Goal: Use online tool/utility: Use online tool/utility

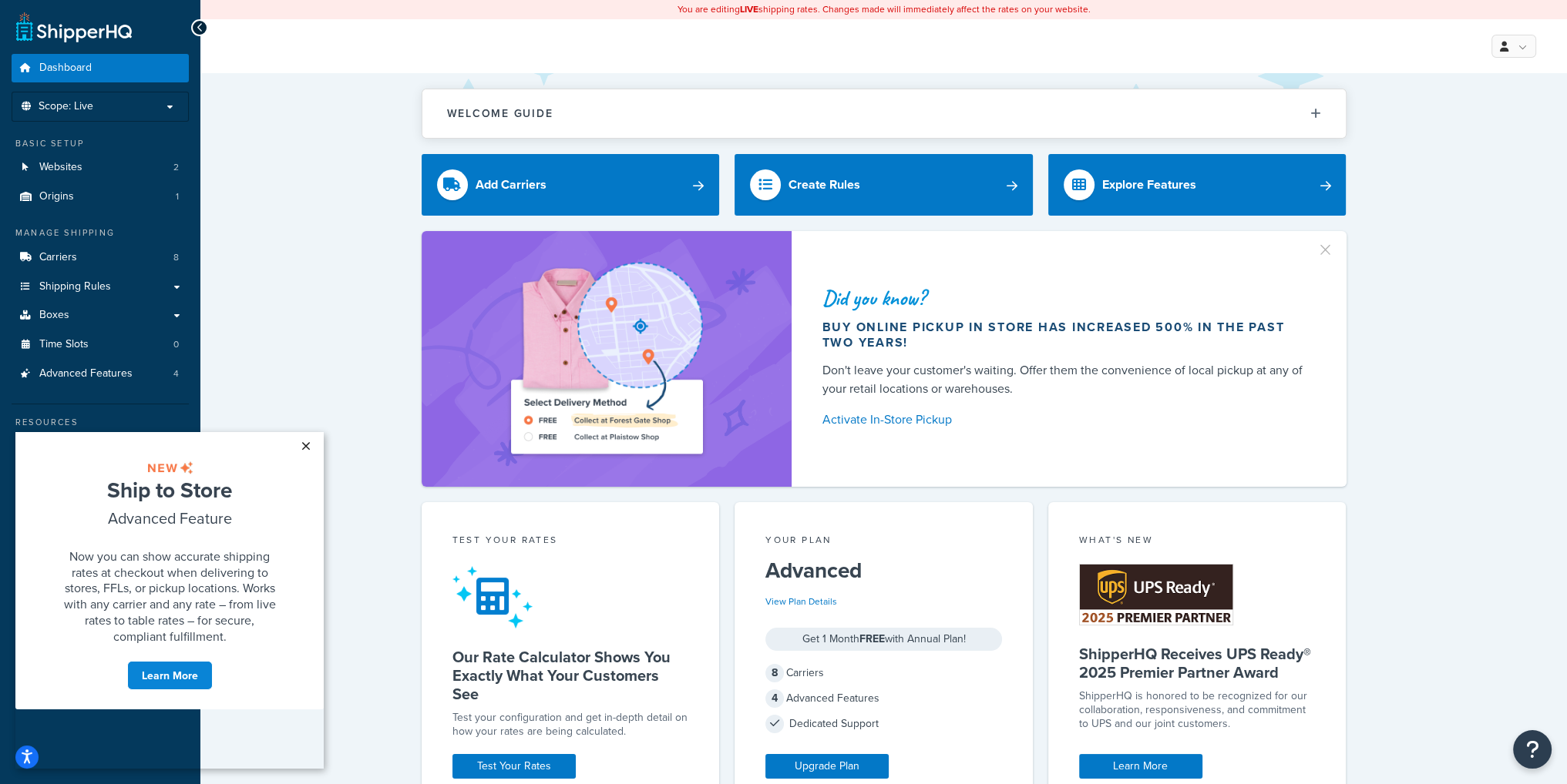
click at [306, 446] on link "×" at bounding box center [305, 446] width 27 height 28
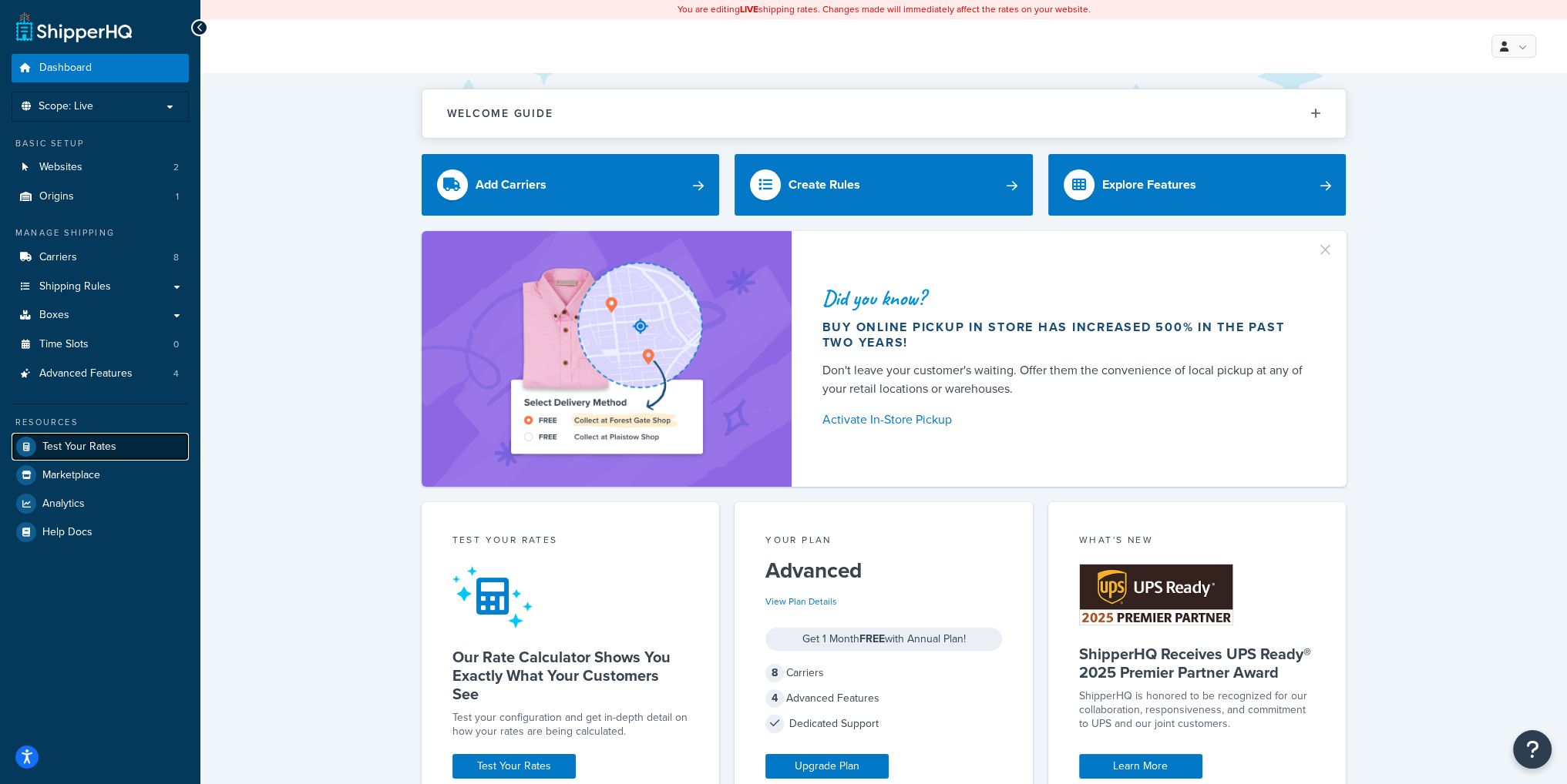
click at [83, 441] on span "Test Your Rates" at bounding box center [79, 447] width 74 height 13
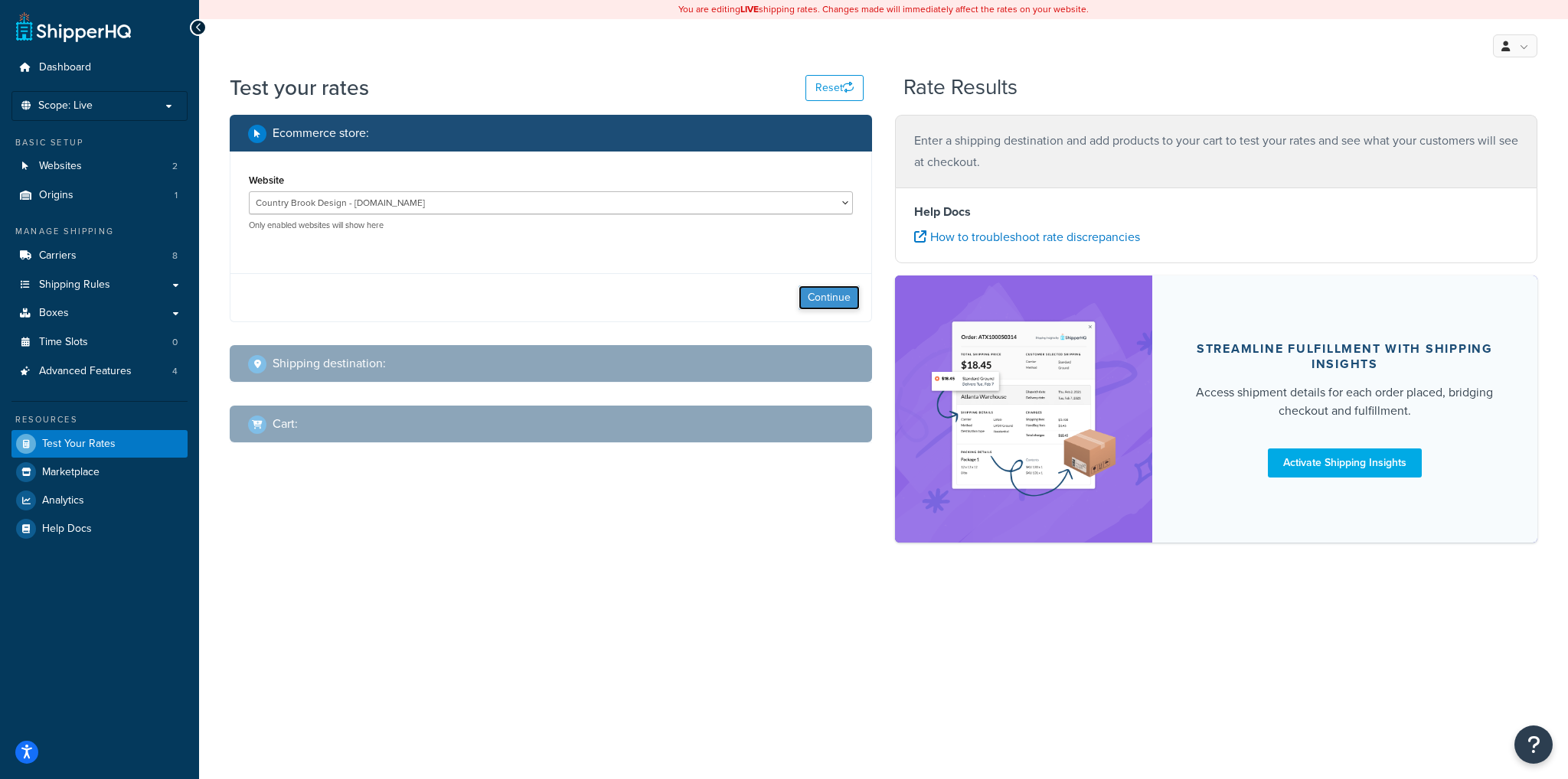
click at [828, 301] on button "Continue" at bounding box center [829, 298] width 61 height 24
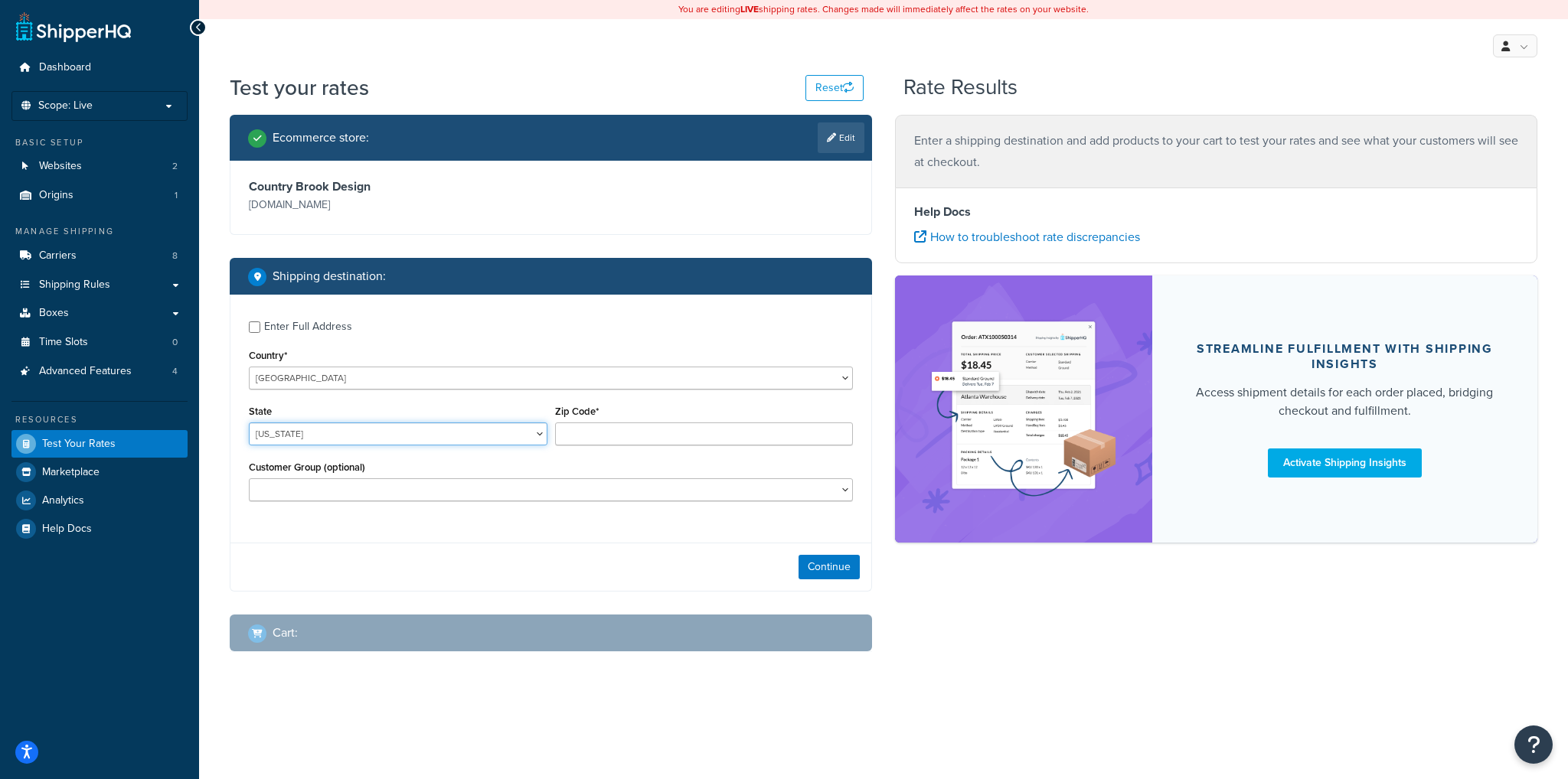
click at [414, 435] on select "[US_STATE] [US_STATE] [US_STATE] [US_STATE] [US_STATE] Armed Forces Americas Ar…" at bounding box center [398, 434] width 299 height 23
select select "MD"
click at [249, 423] on select "[US_STATE] [US_STATE] [US_STATE] [US_STATE] [US_STATE] Armed Forces Americas Ar…" at bounding box center [398, 434] width 299 height 23
click at [704, 435] on input "Zip Code*" at bounding box center [704, 434] width 299 height 23
type input "21234"
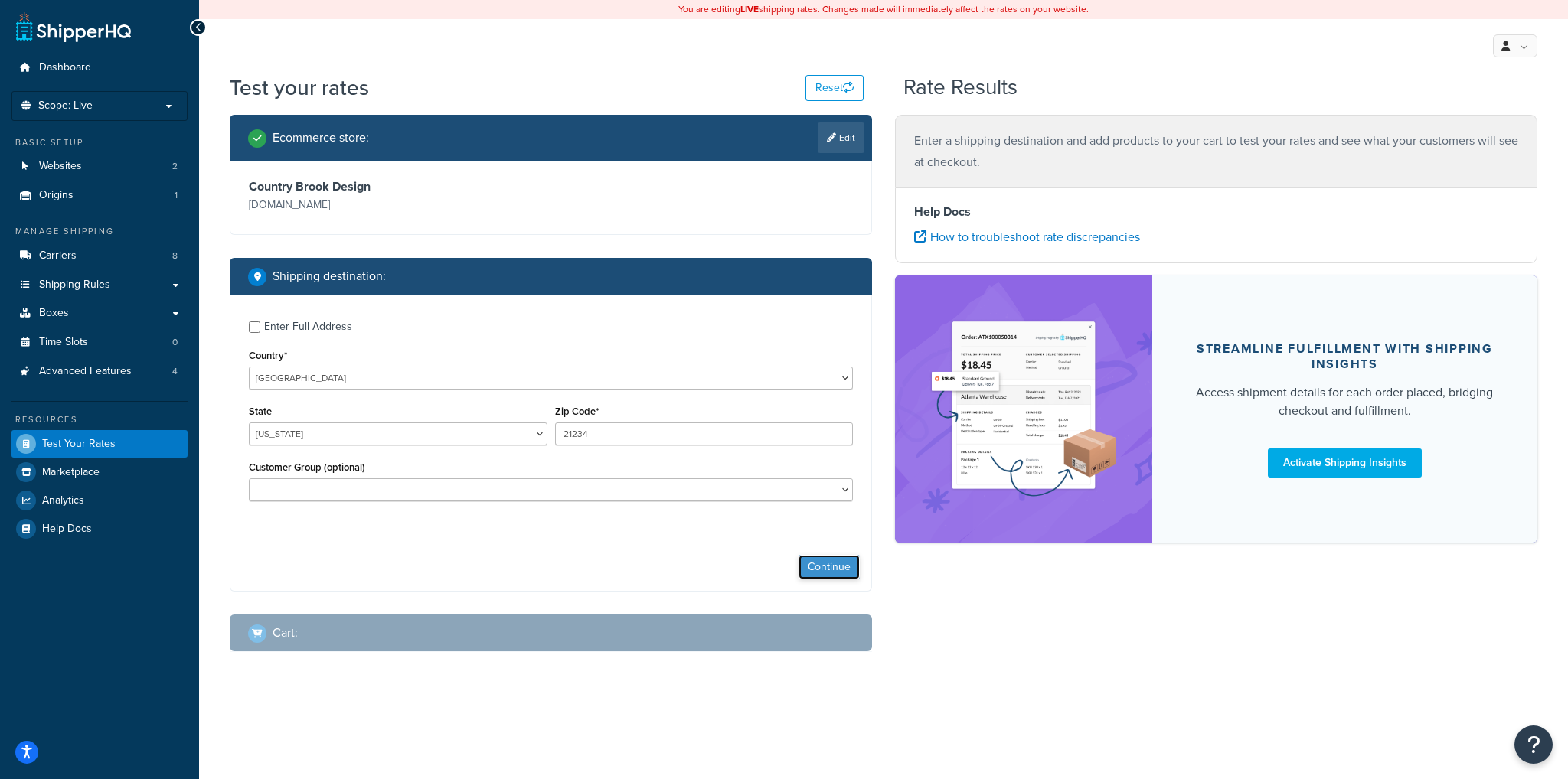
click at [809, 572] on button "Continue" at bounding box center [829, 567] width 61 height 24
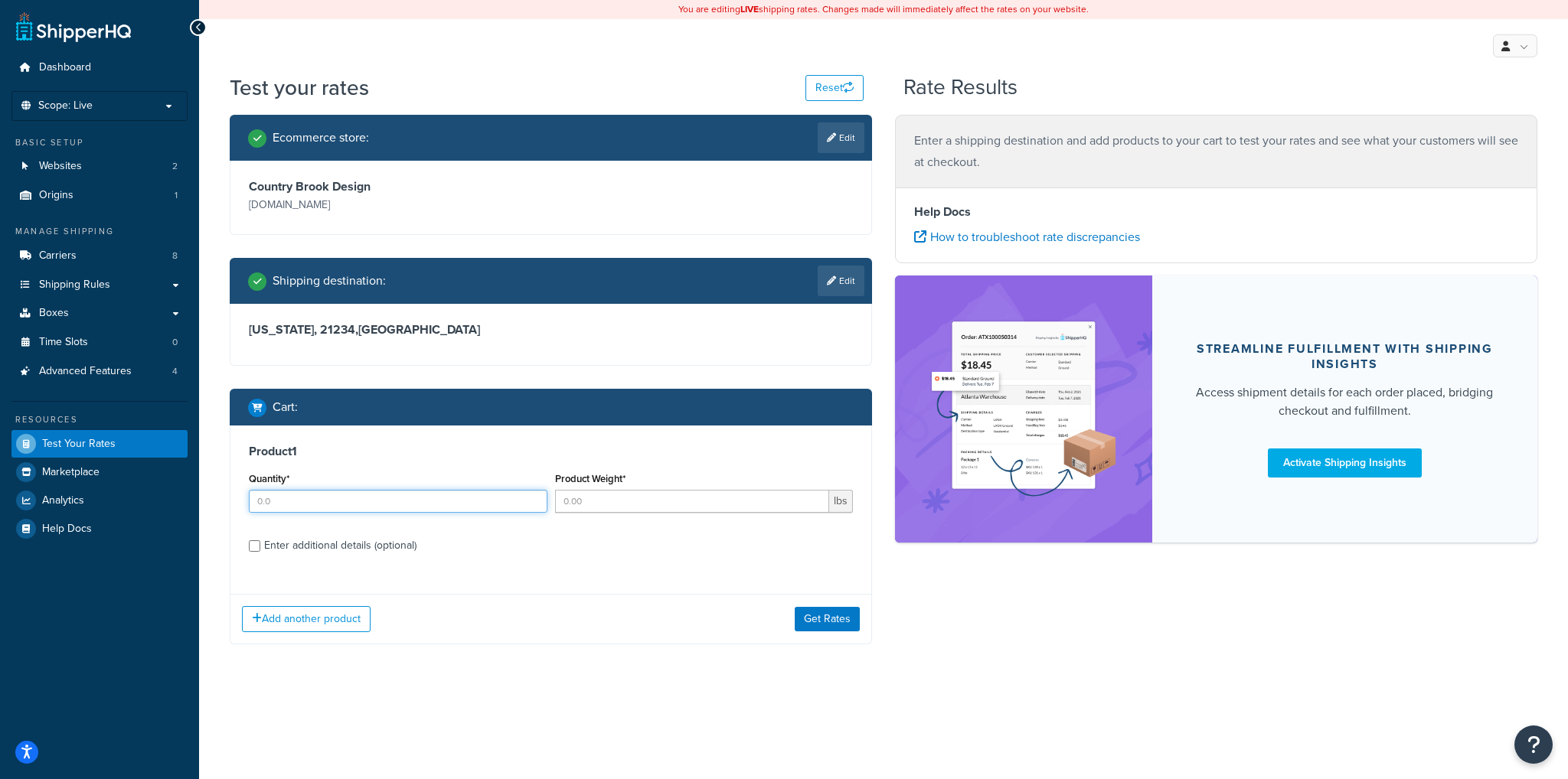
click at [408, 500] on input "Quantity*" at bounding box center [398, 501] width 299 height 23
type input "5"
type input "0.8"
click at [818, 622] on button "Get Rates" at bounding box center [827, 619] width 65 height 24
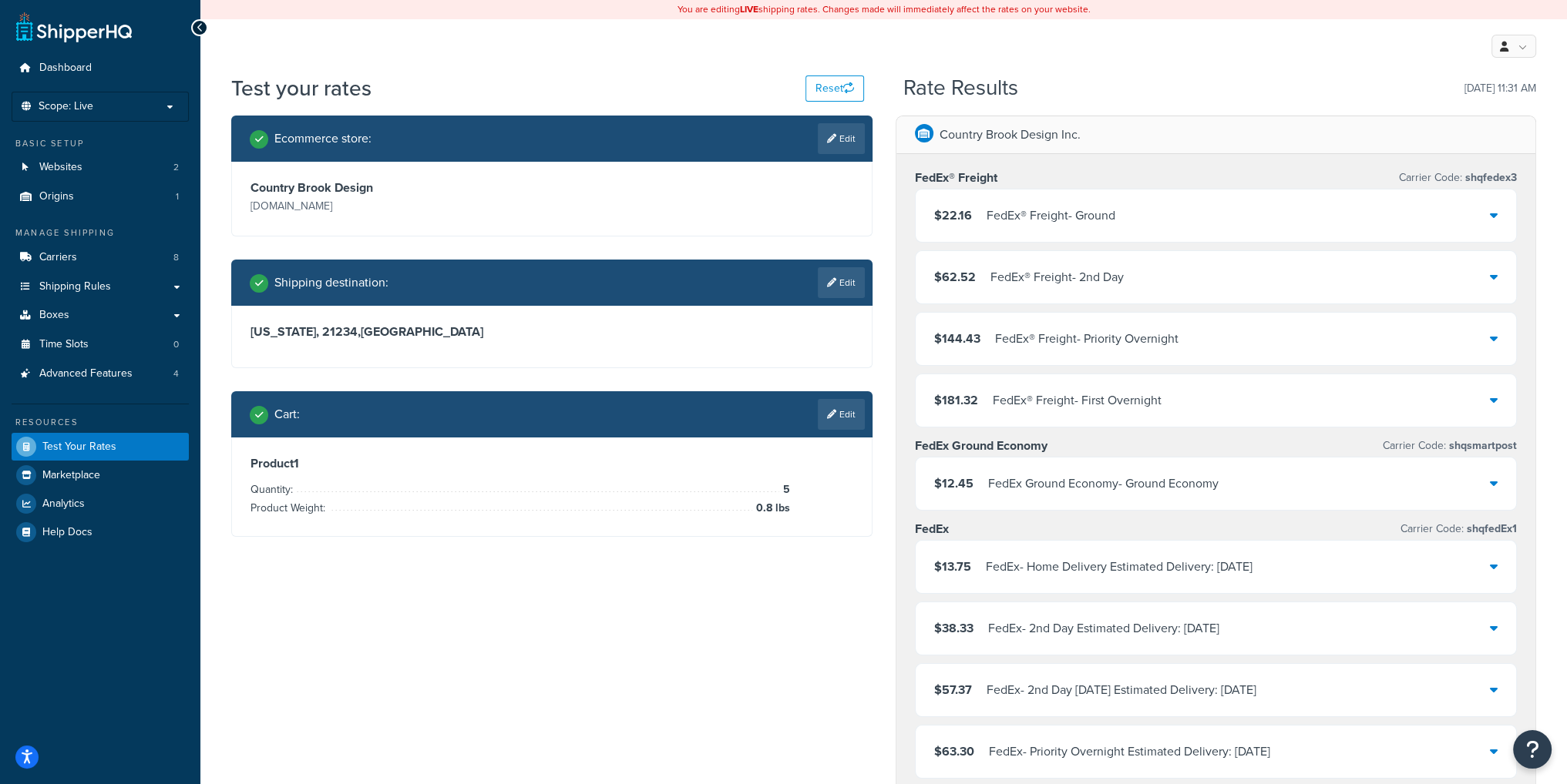
click at [836, 419] on link "Edit" at bounding box center [841, 414] width 47 height 31
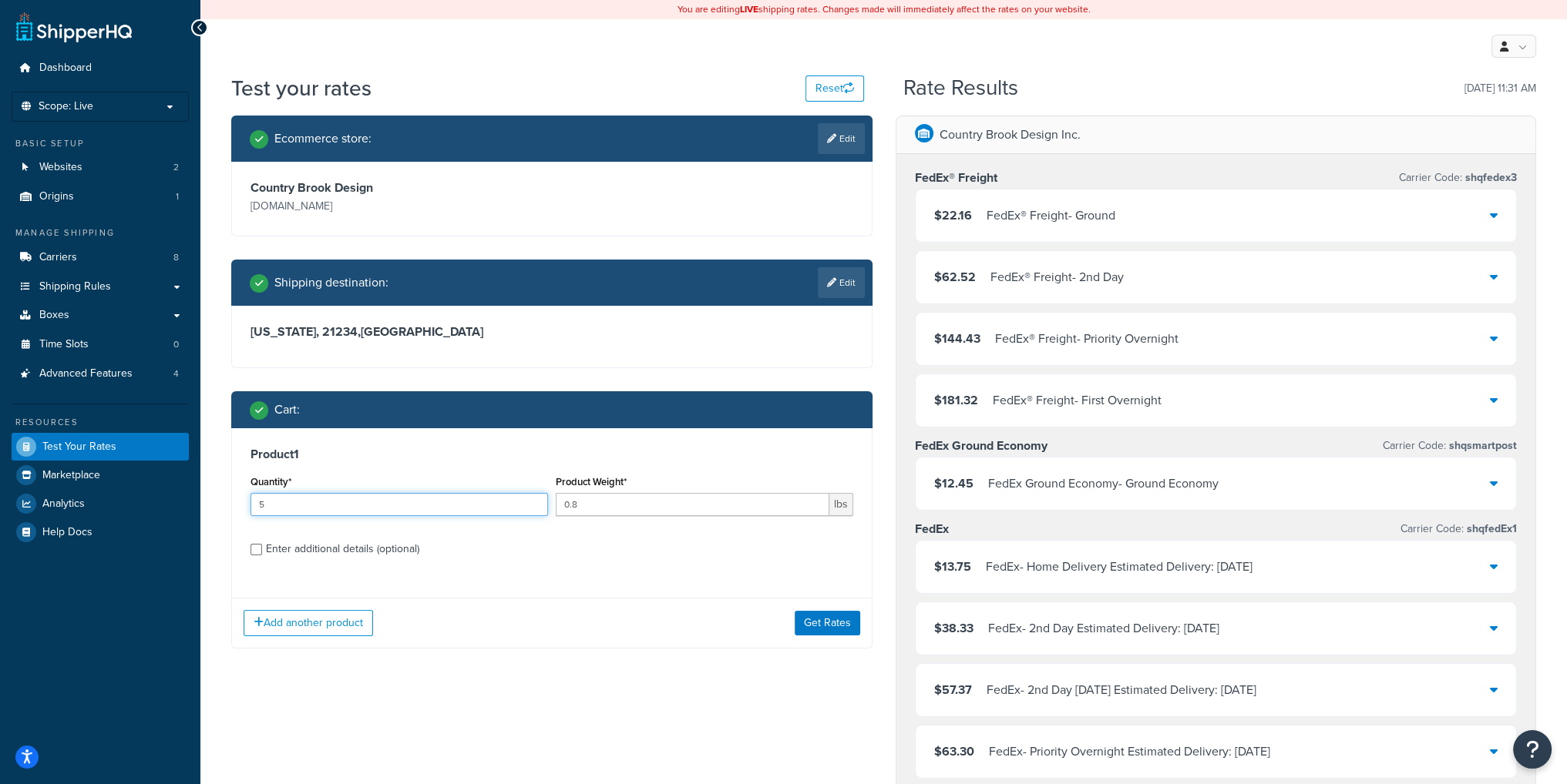
drag, startPoint x: 309, startPoint y: 503, endPoint x: 245, endPoint y: 494, distance: 64.6
click at [245, 494] on div "Product 1 Quantity* 5 Product Weight* 0.8 lbs Enter additional details (optiona…" at bounding box center [552, 507] width 640 height 158
type input "20"
click at [801, 622] on button "Get Rates" at bounding box center [828, 623] width 65 height 25
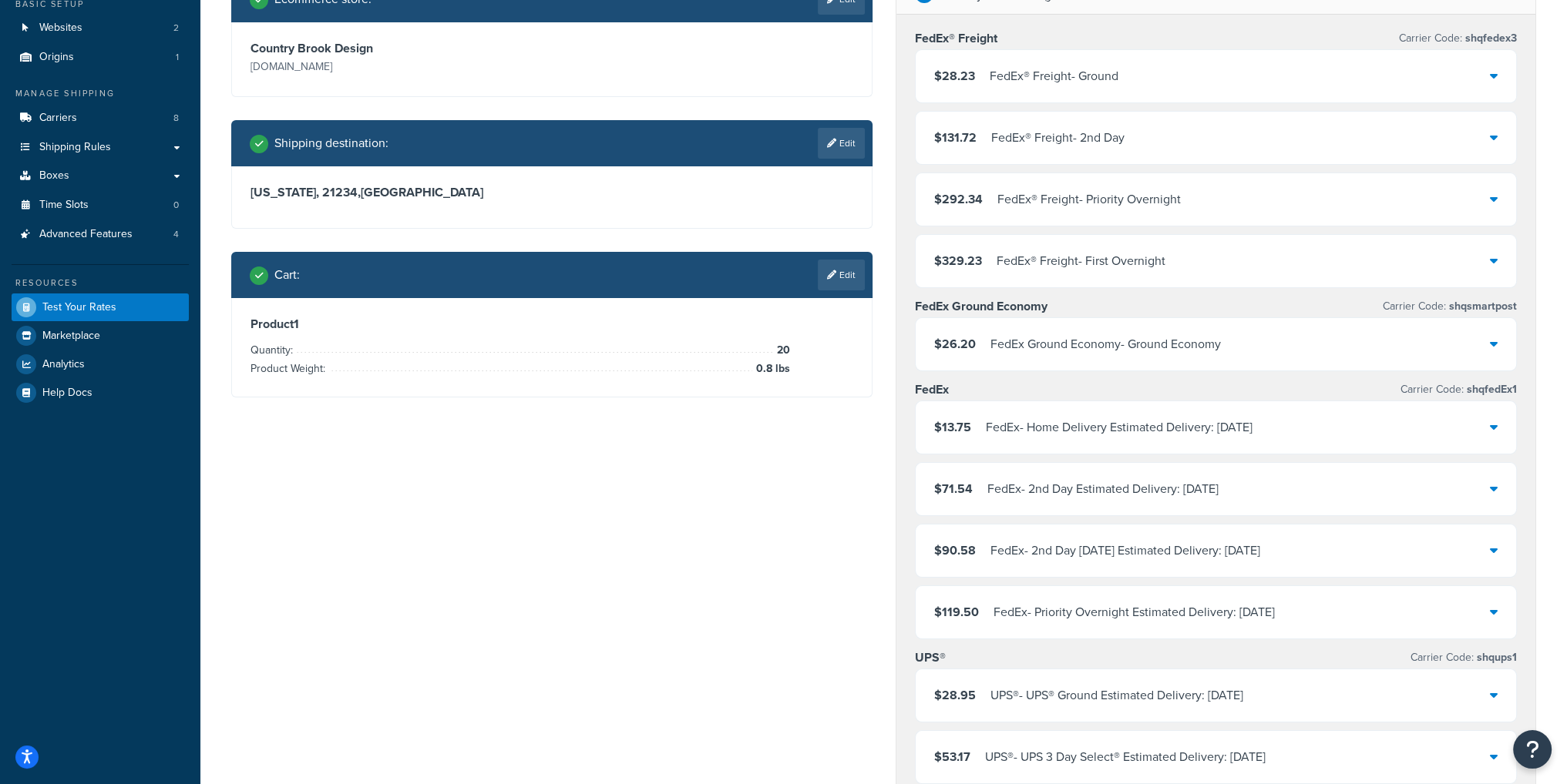
scroll to position [154, 0]
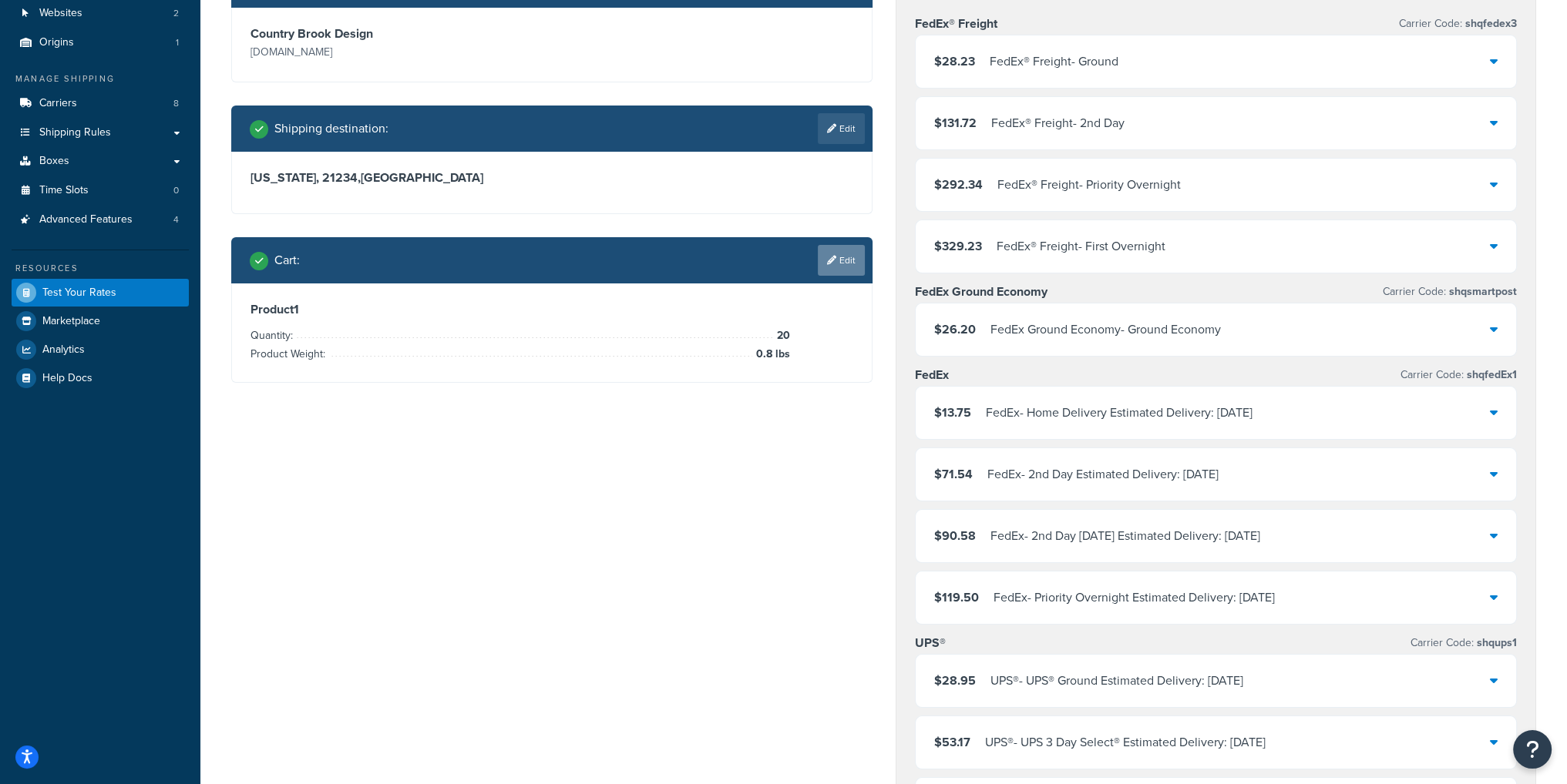
click at [828, 261] on icon at bounding box center [831, 260] width 9 height 9
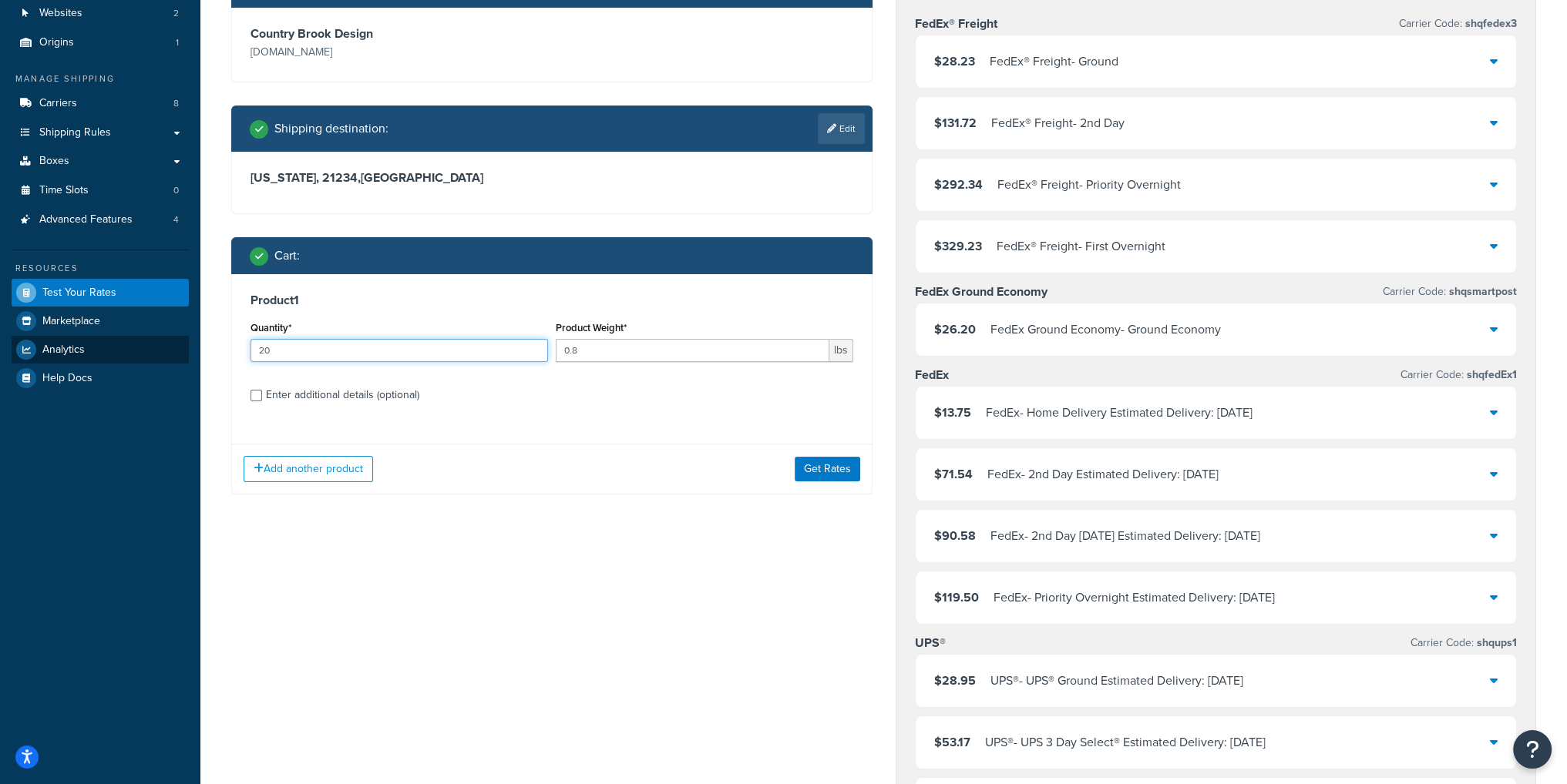
drag, startPoint x: 333, startPoint y: 352, endPoint x: 156, endPoint y: 354, distance: 177.0
click at [157, 354] on div "Dashboard Scope: Live Basic Setup Websites 2 Origins 1 Manage Shipping Carriers…" at bounding box center [784, 786] width 1567 height 1879
type input "1"
click at [836, 472] on button "Get Rates" at bounding box center [828, 469] width 65 height 25
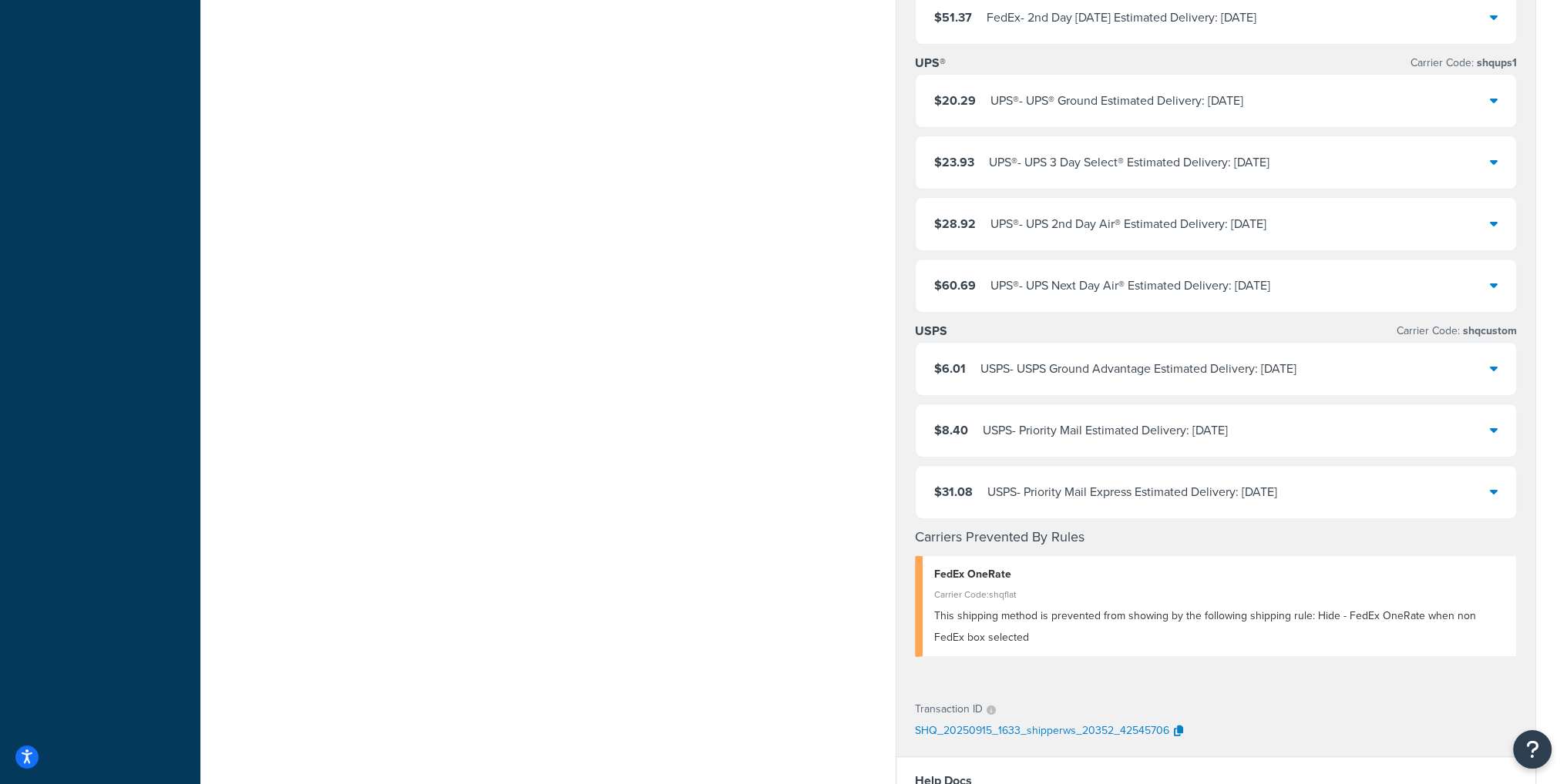
scroll to position [770, 0]
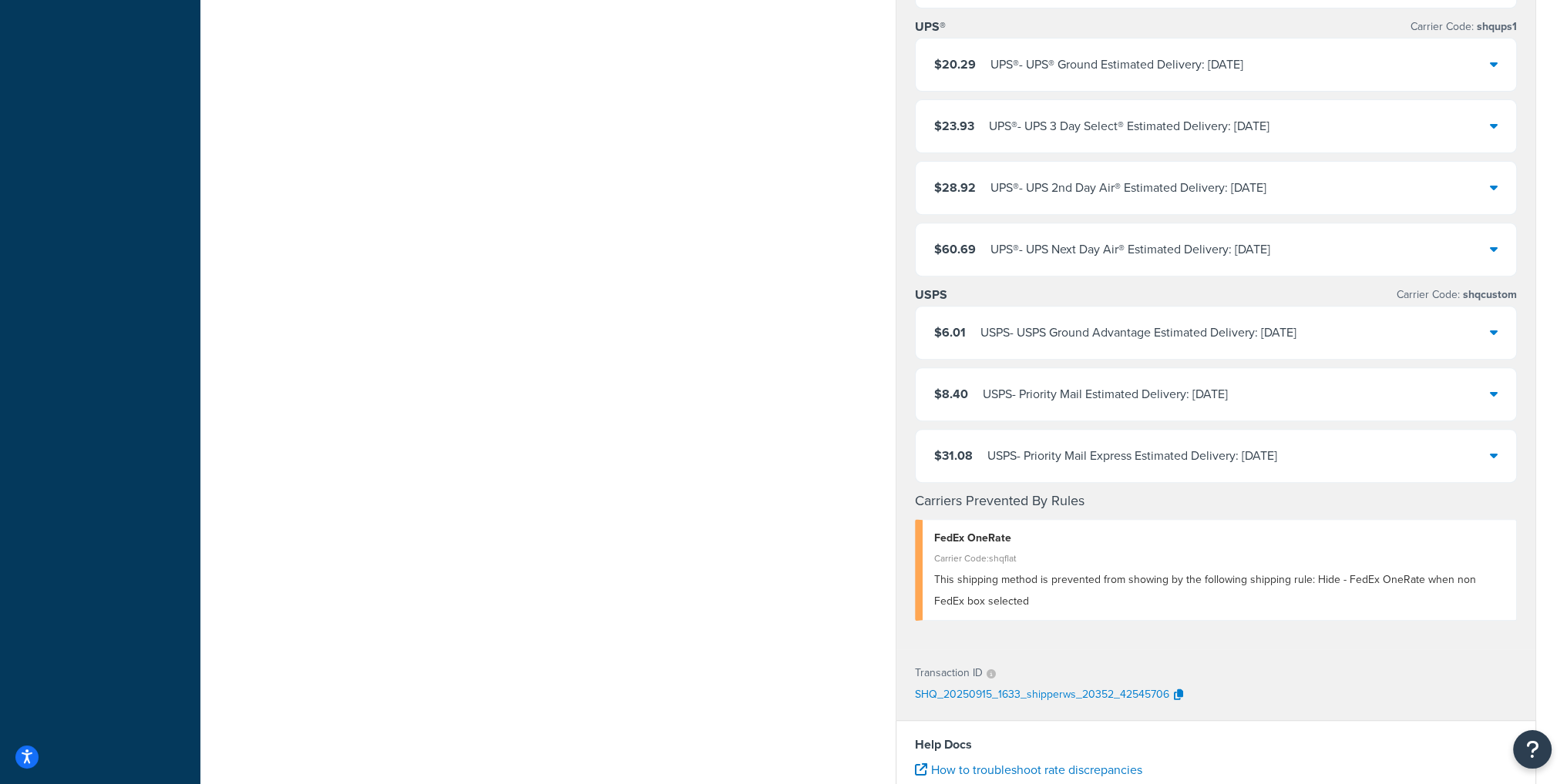
click at [1197, 454] on div "USPS - Priority Mail Express Estimated Delivery: [DATE]" at bounding box center [1132, 456] width 290 height 21
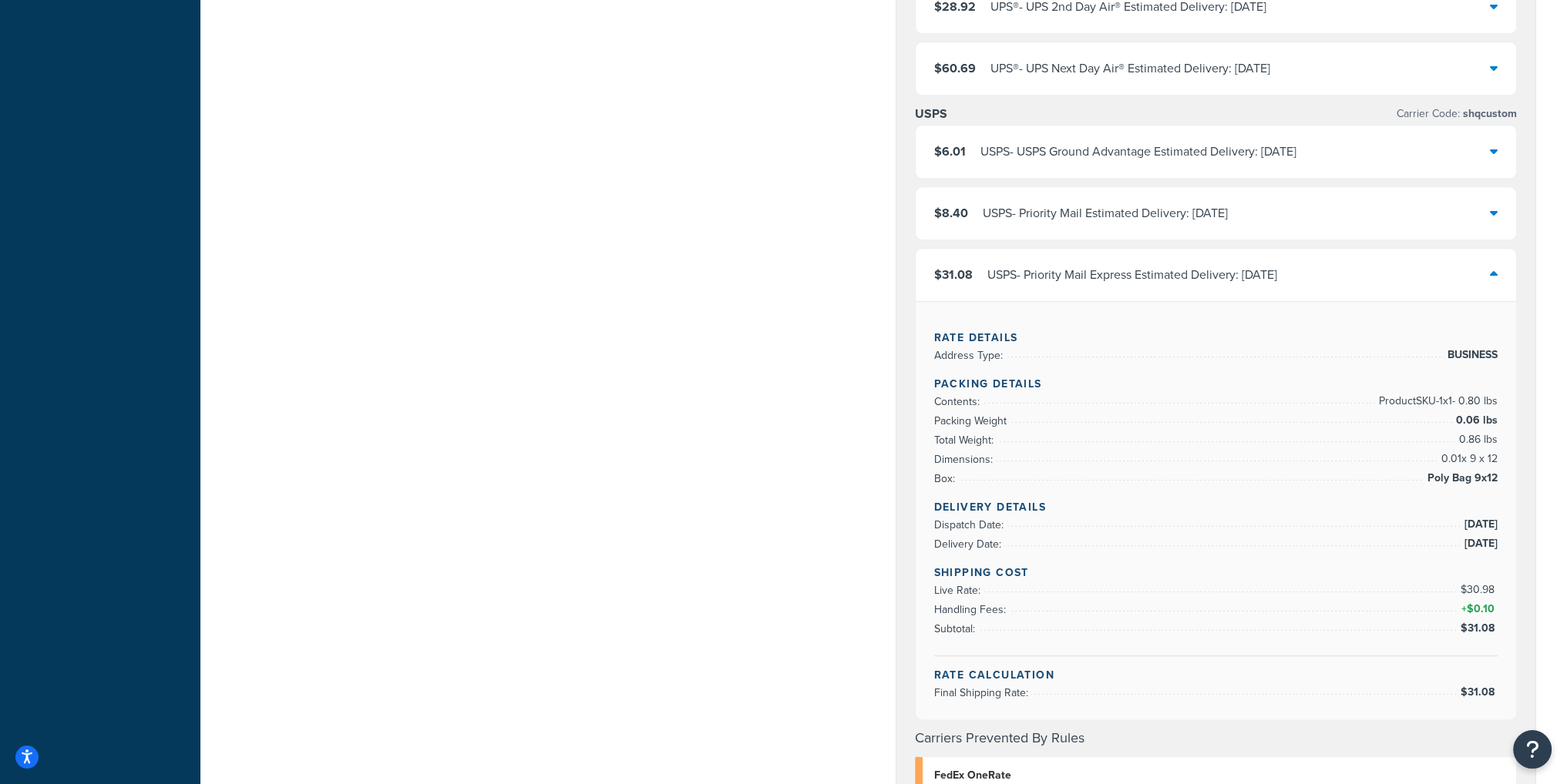
scroll to position [925, 0]
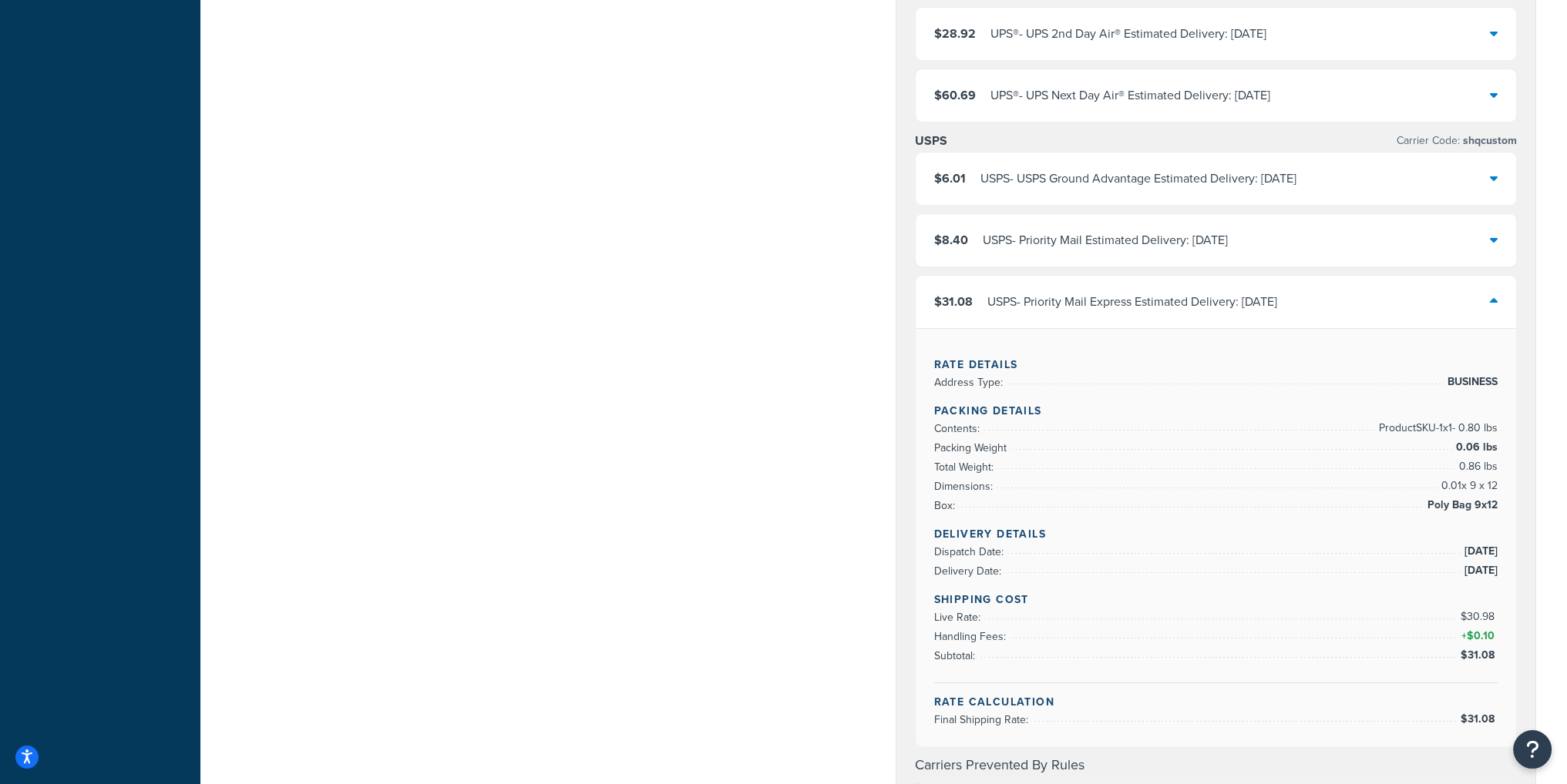
click at [1150, 300] on div "USPS - Priority Mail Express Estimated Delivery: [DATE]" at bounding box center [1132, 302] width 290 height 21
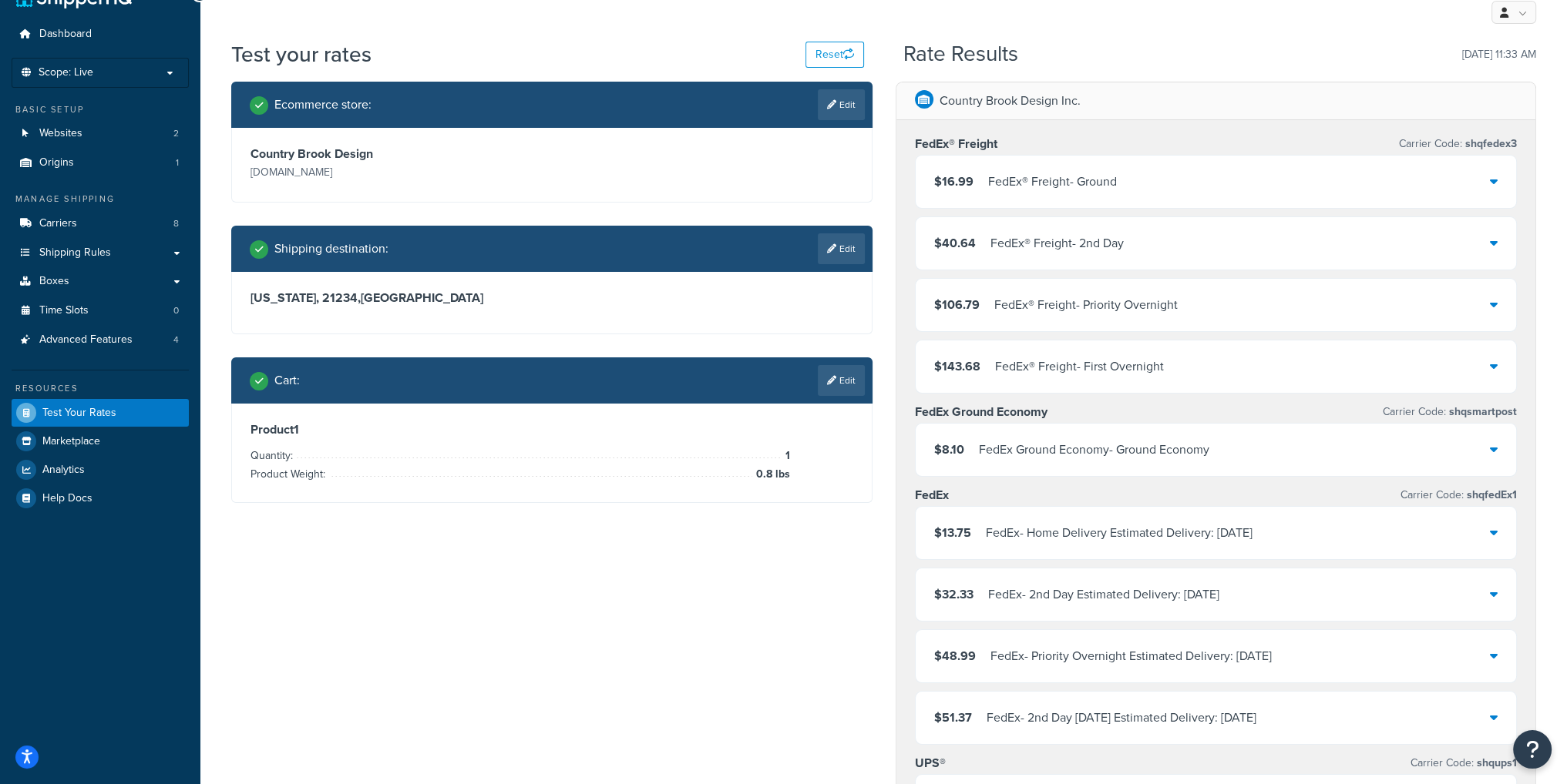
scroll to position [0, 0]
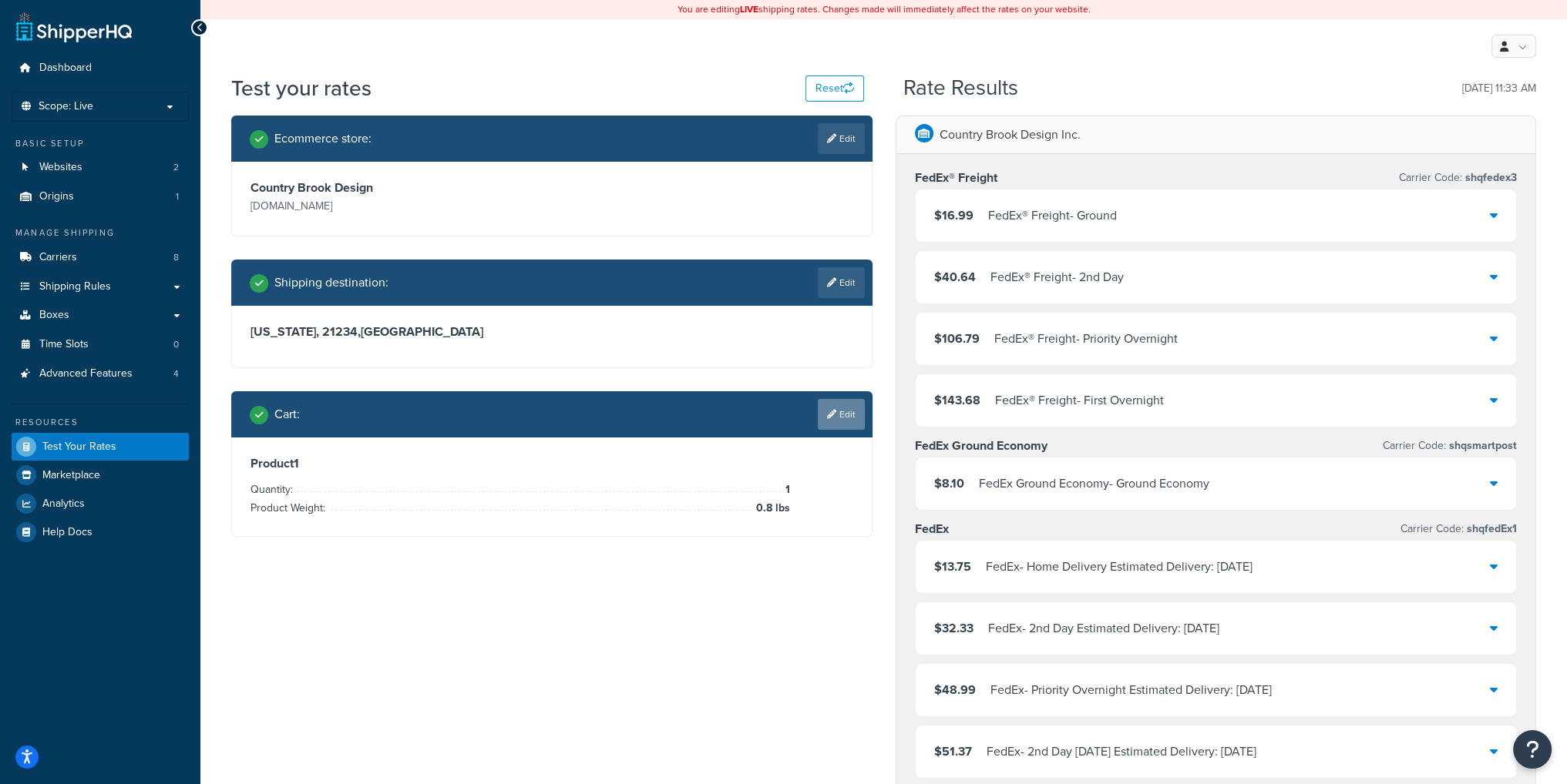
click at [834, 416] on link "Edit" at bounding box center [841, 414] width 47 height 31
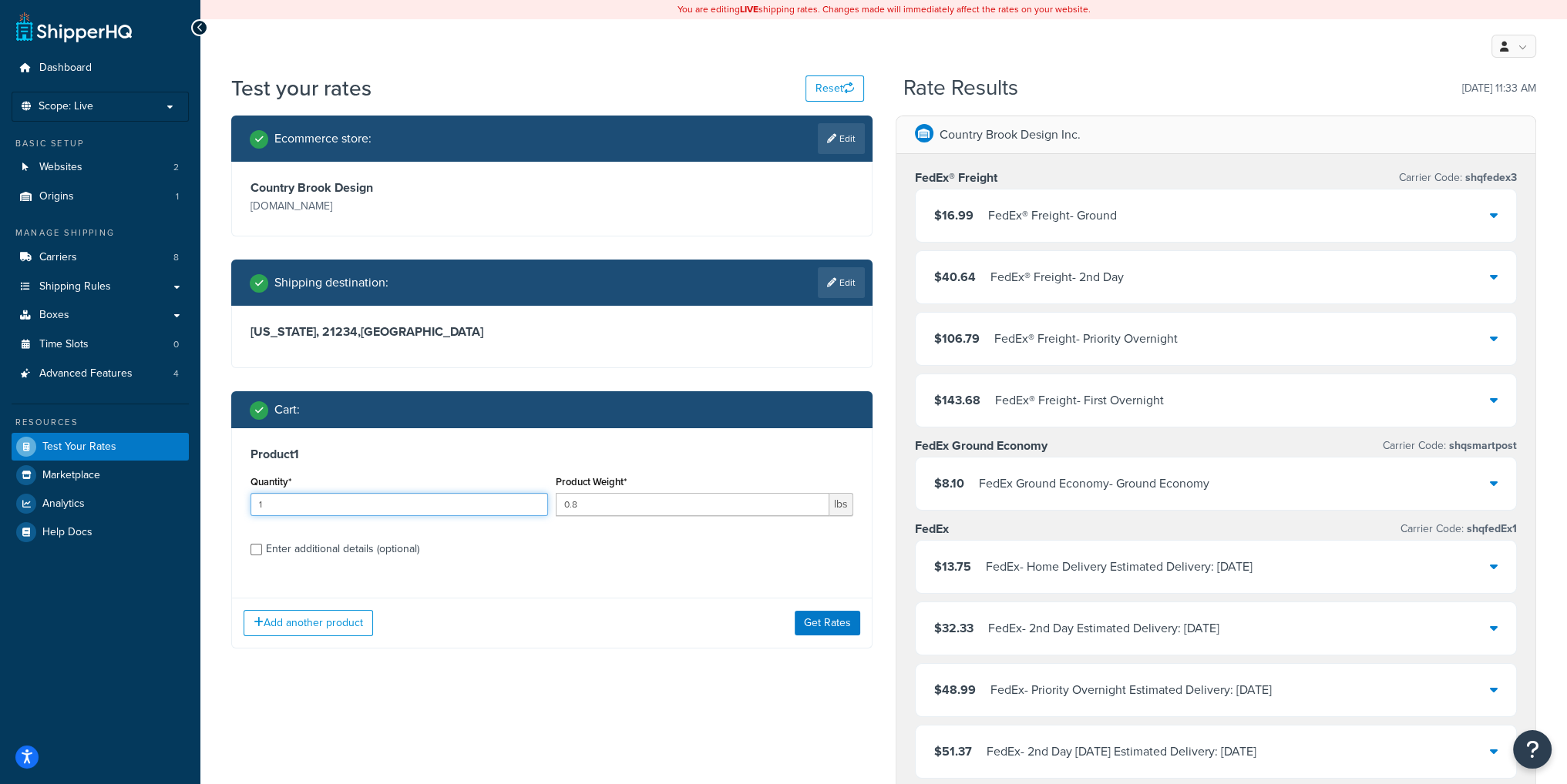
drag, startPoint x: 345, startPoint y: 506, endPoint x: 0, endPoint y: 498, distance: 345.1
type input "2"
click at [388, 549] on div "Enter additional details (optional)" at bounding box center [343, 549] width 154 height 21
click at [262, 549] on input "Enter additional details (optional)" at bounding box center [256, 549] width 11 height 11
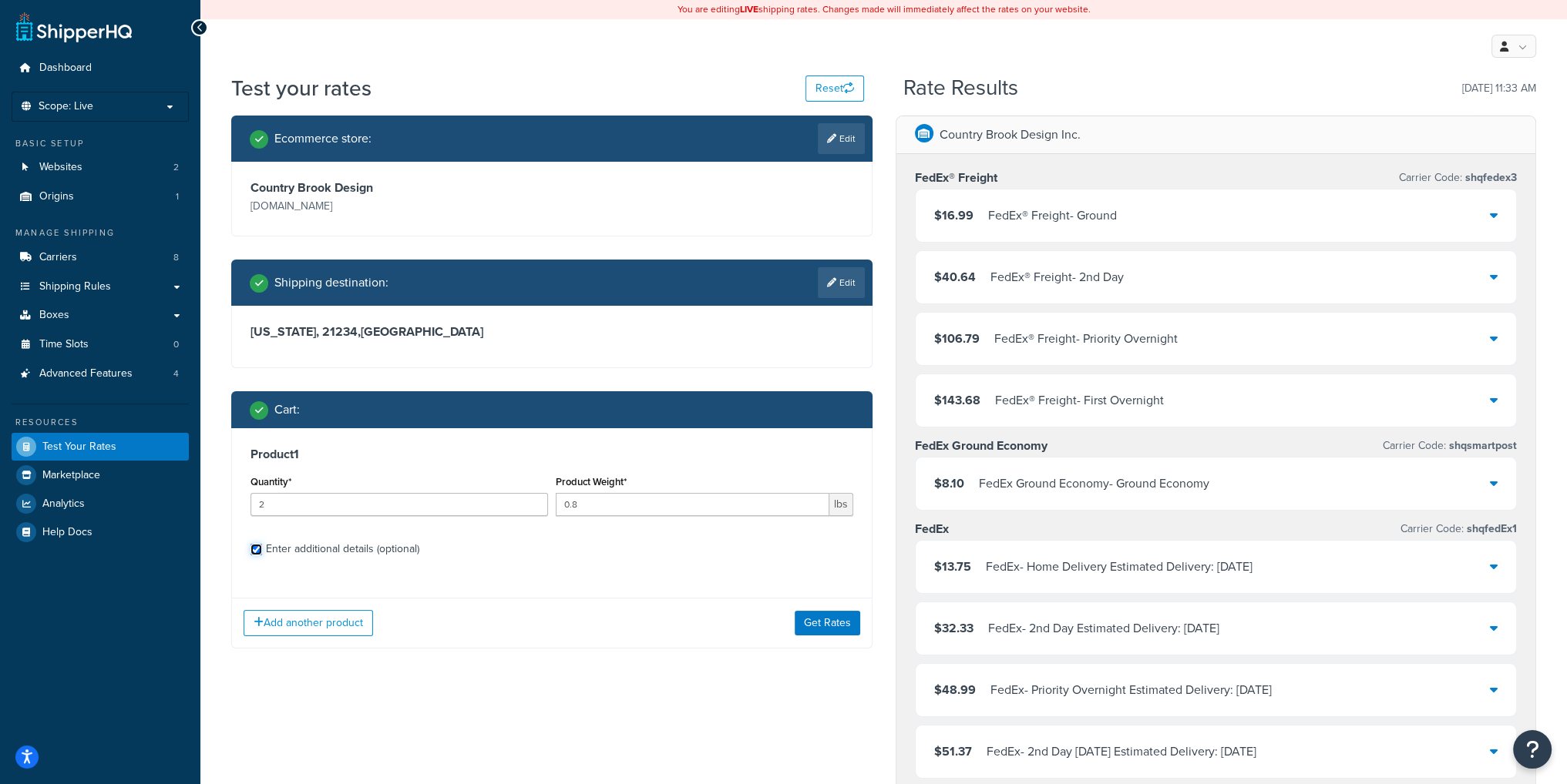
checkbox input "true"
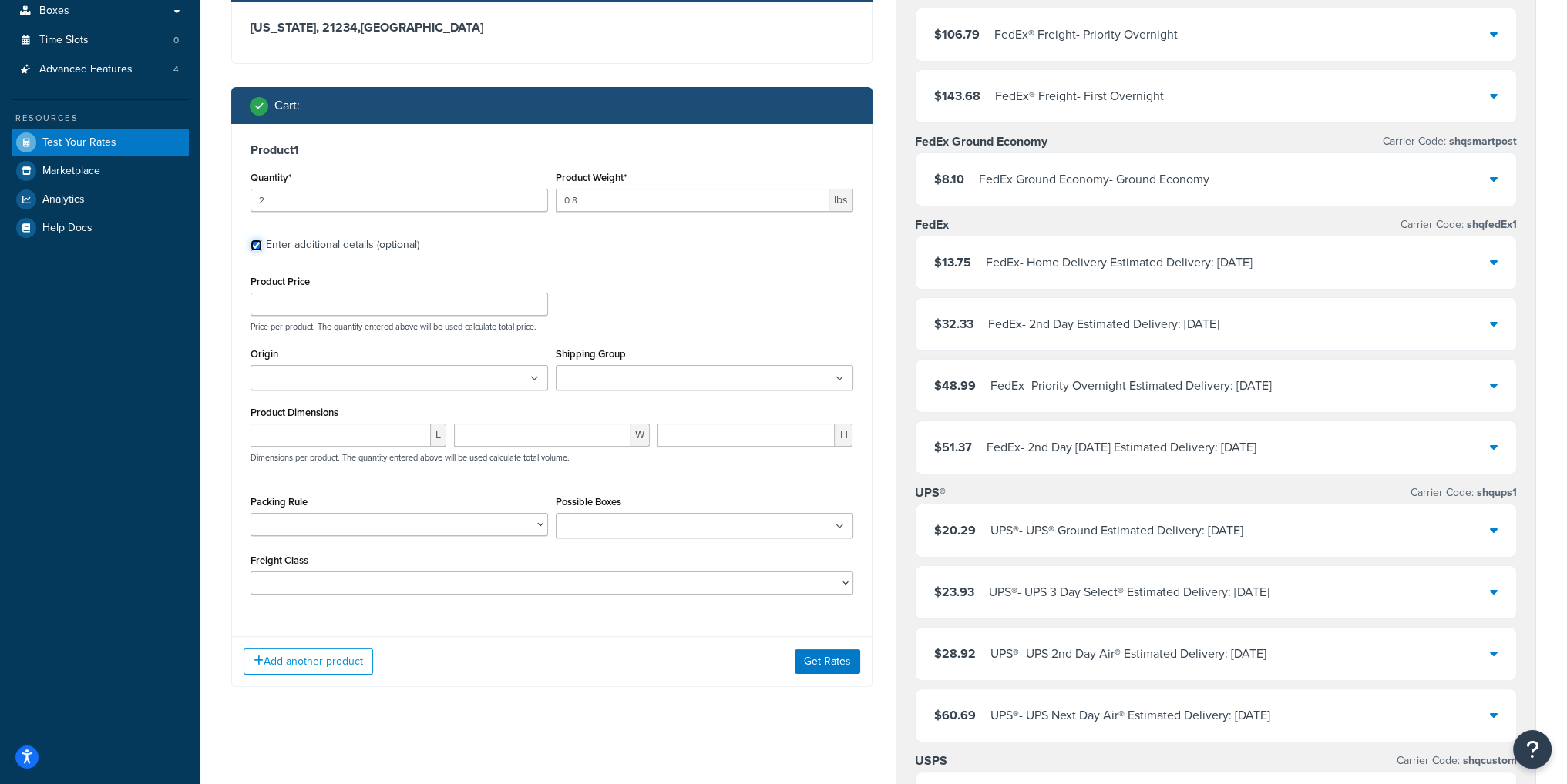
scroll to position [308, 0]
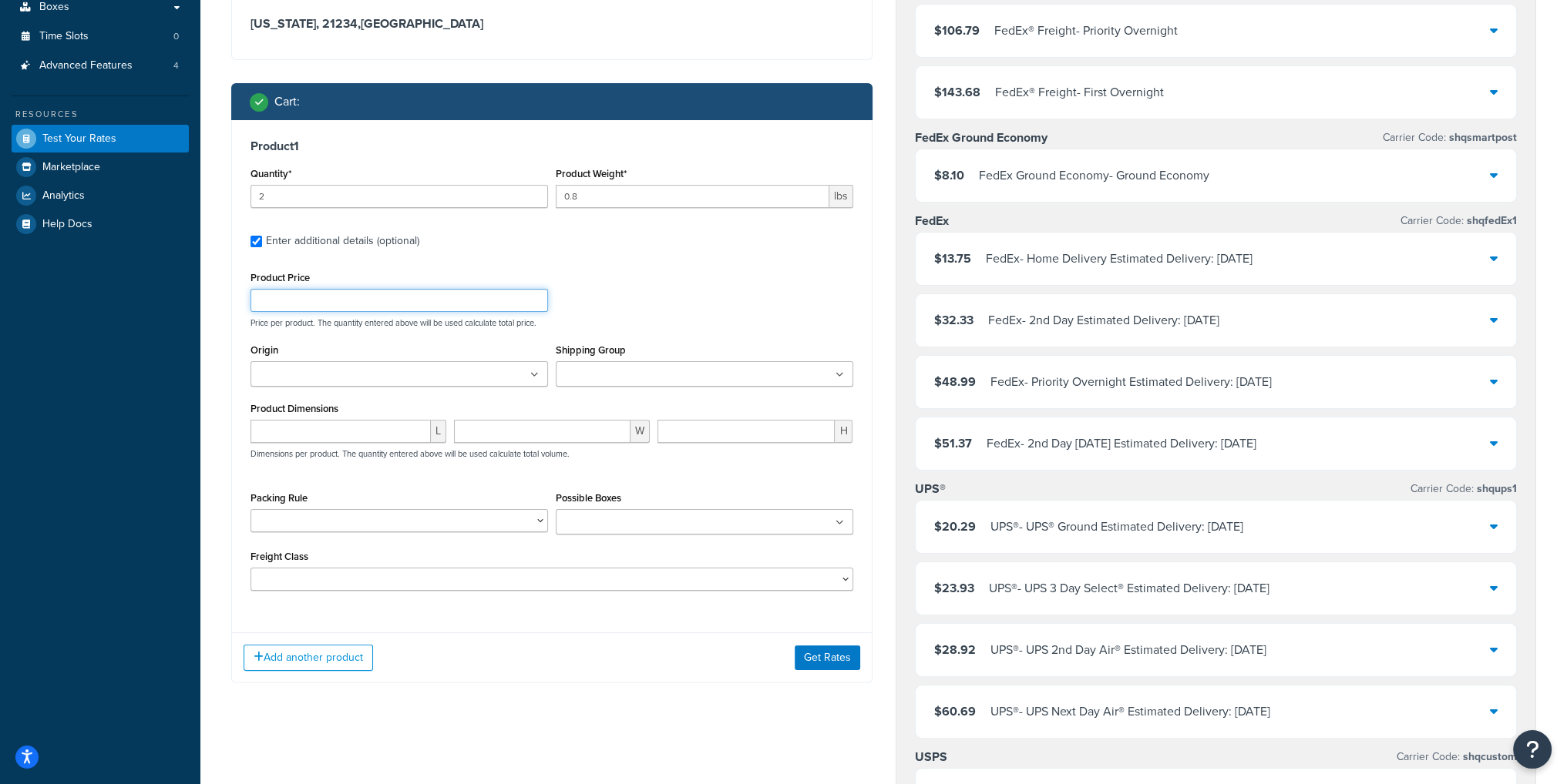
click at [469, 307] on input "Product Price" at bounding box center [399, 300] width 298 height 23
type input "12.99"
click at [728, 301] on div "Product Price 12.99 Price per product. The quantity entered above will be used …" at bounding box center [552, 298] width 610 height 60
click at [541, 374] on ul at bounding box center [399, 374] width 298 height 25
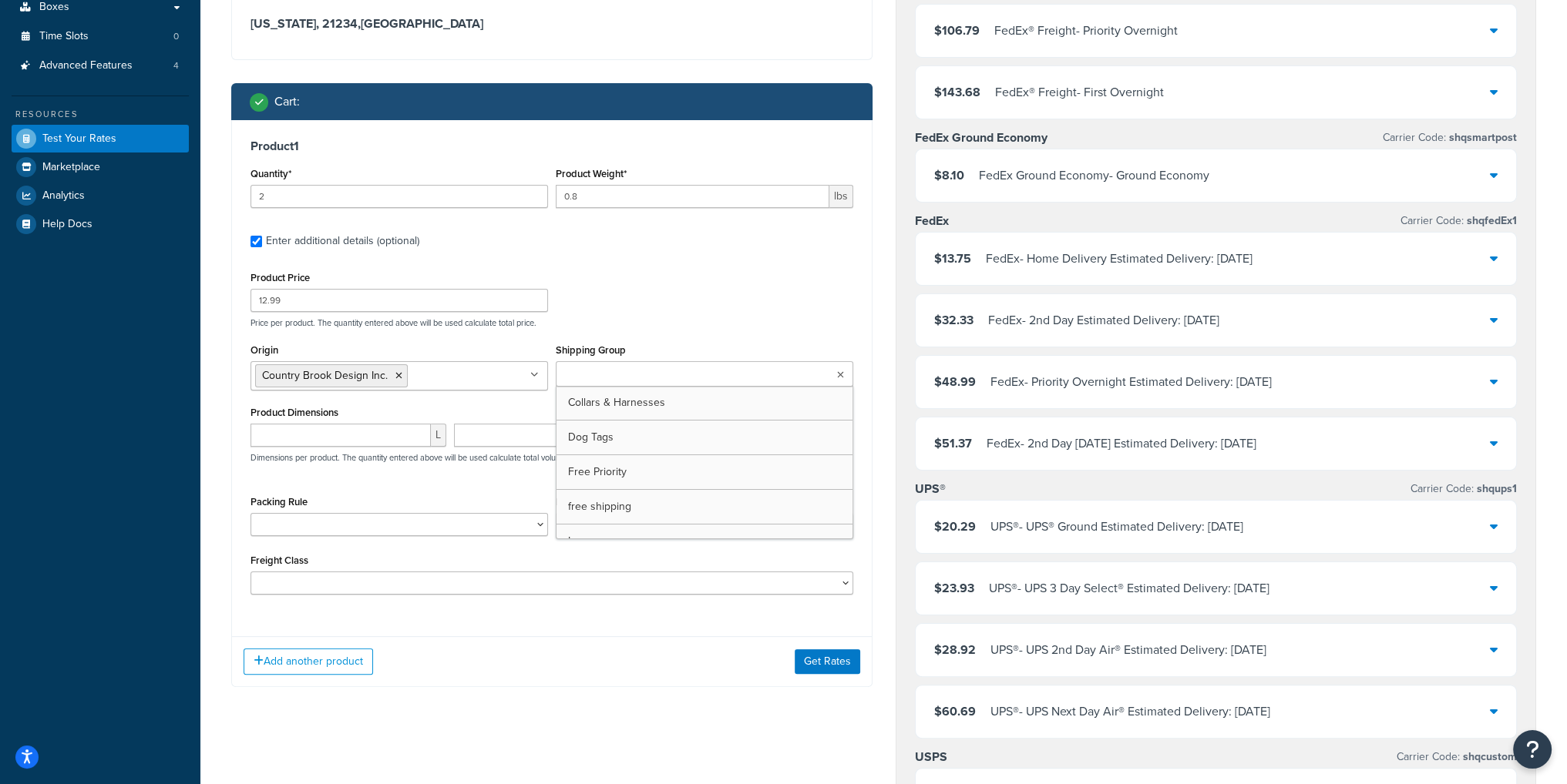
click at [845, 377] on ul at bounding box center [704, 374] width 298 height 25
click at [842, 374] on icon at bounding box center [840, 374] width 8 height 9
click at [370, 432] on input "number" at bounding box center [340, 435] width 181 height 23
type input "5"
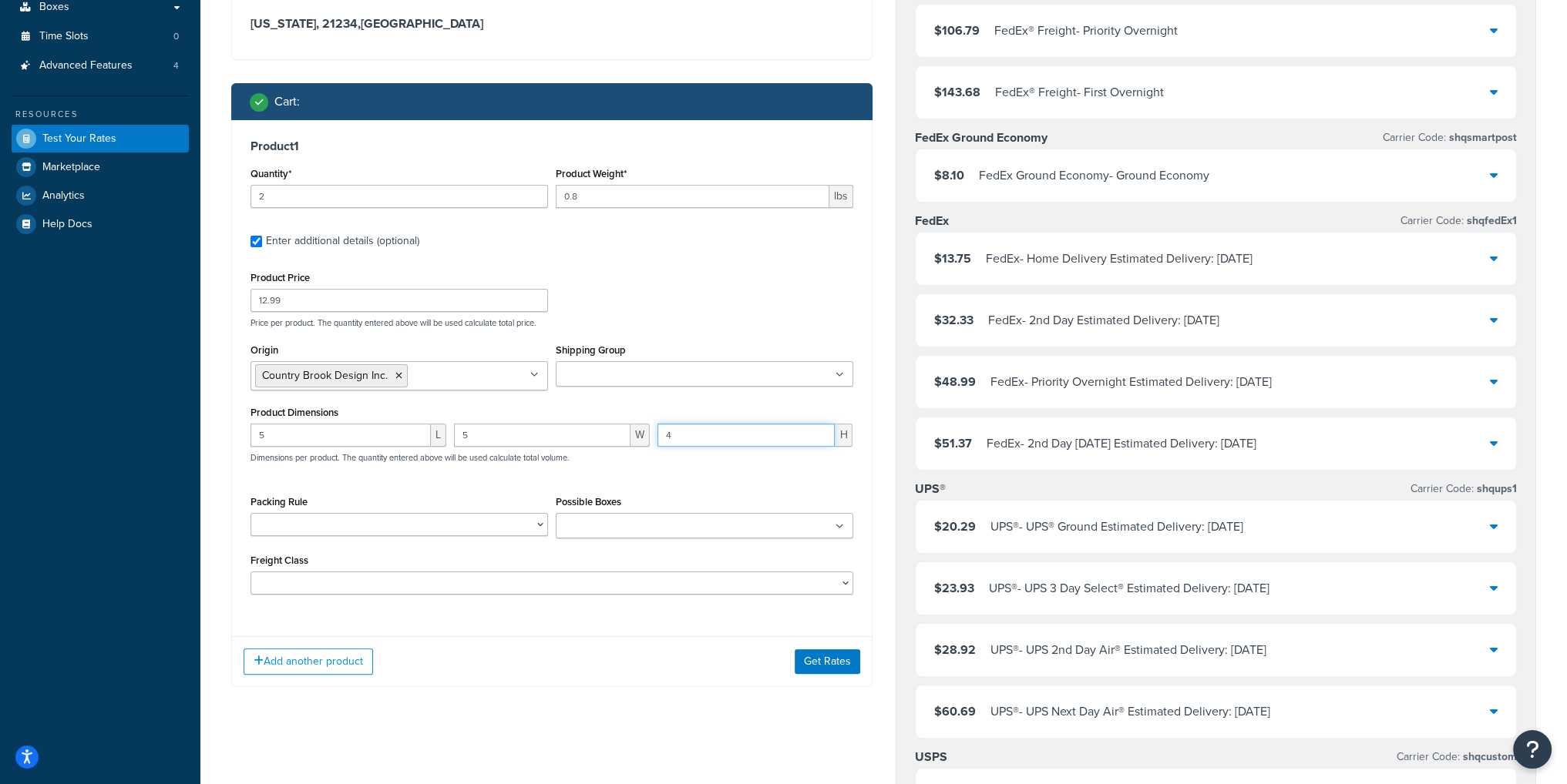
type input "4"
click at [828, 668] on button "Get Rates" at bounding box center [828, 661] width 65 height 25
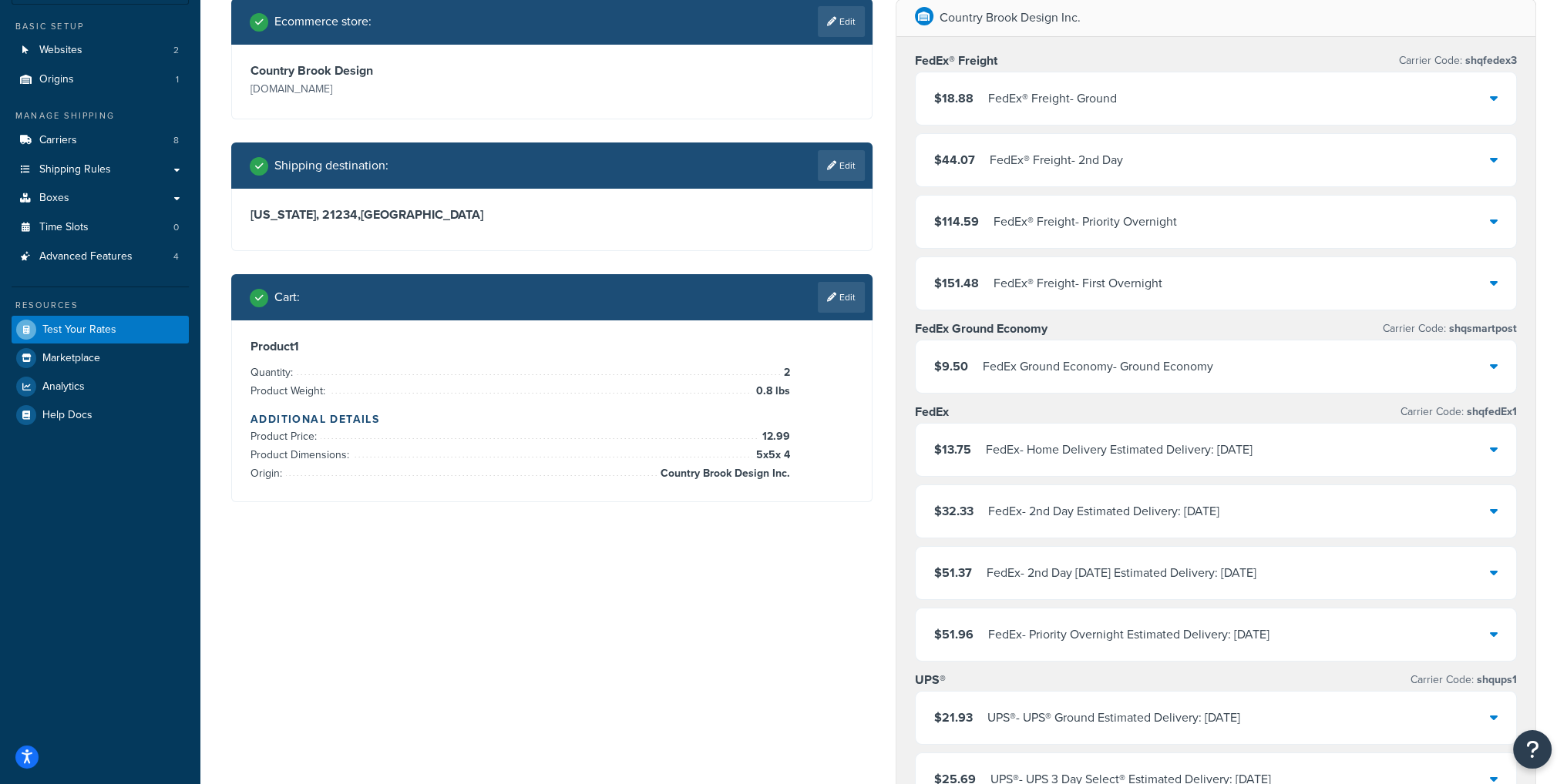
scroll to position [154, 0]
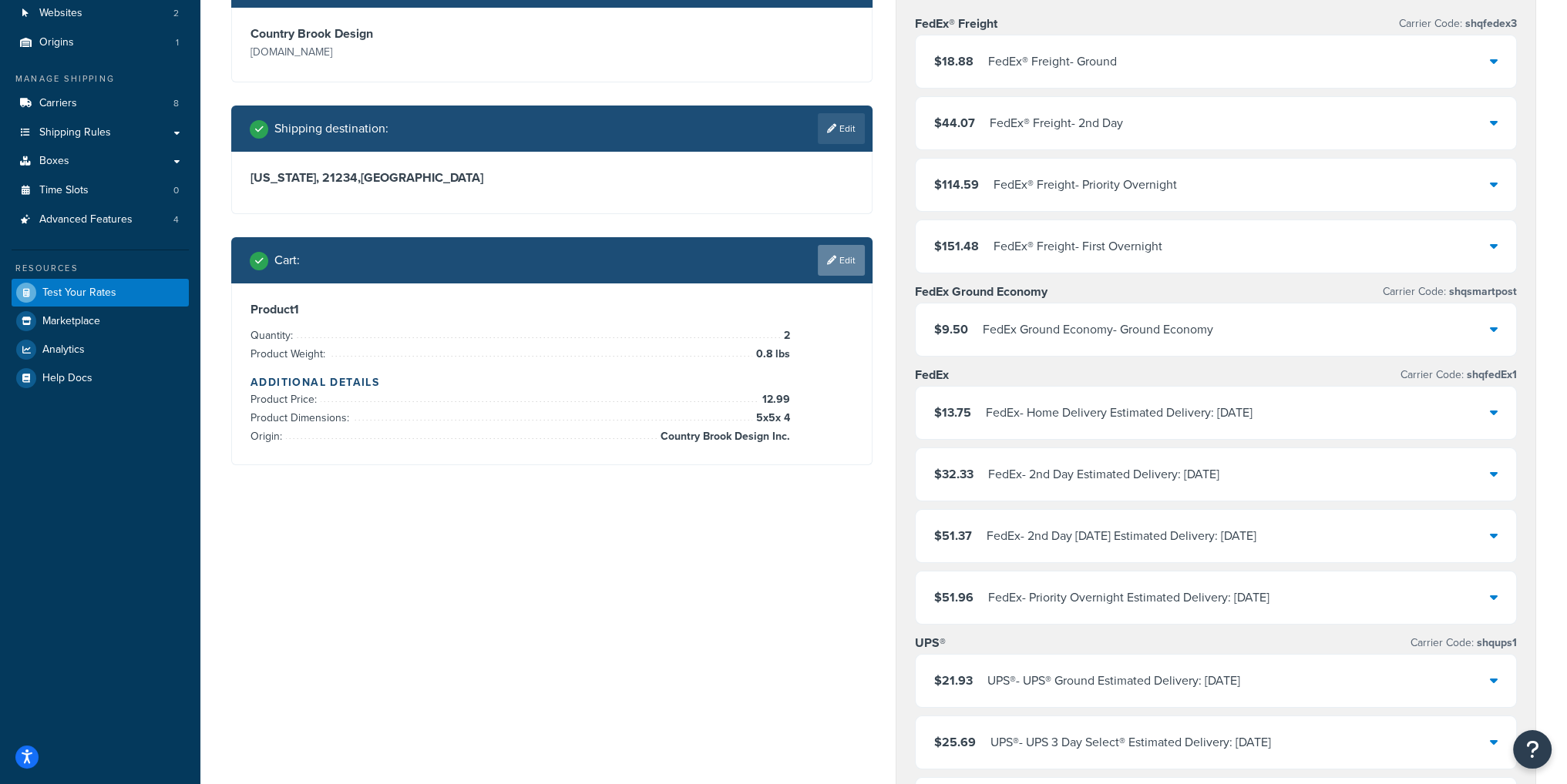
click at [842, 254] on link "Edit" at bounding box center [841, 261] width 47 height 31
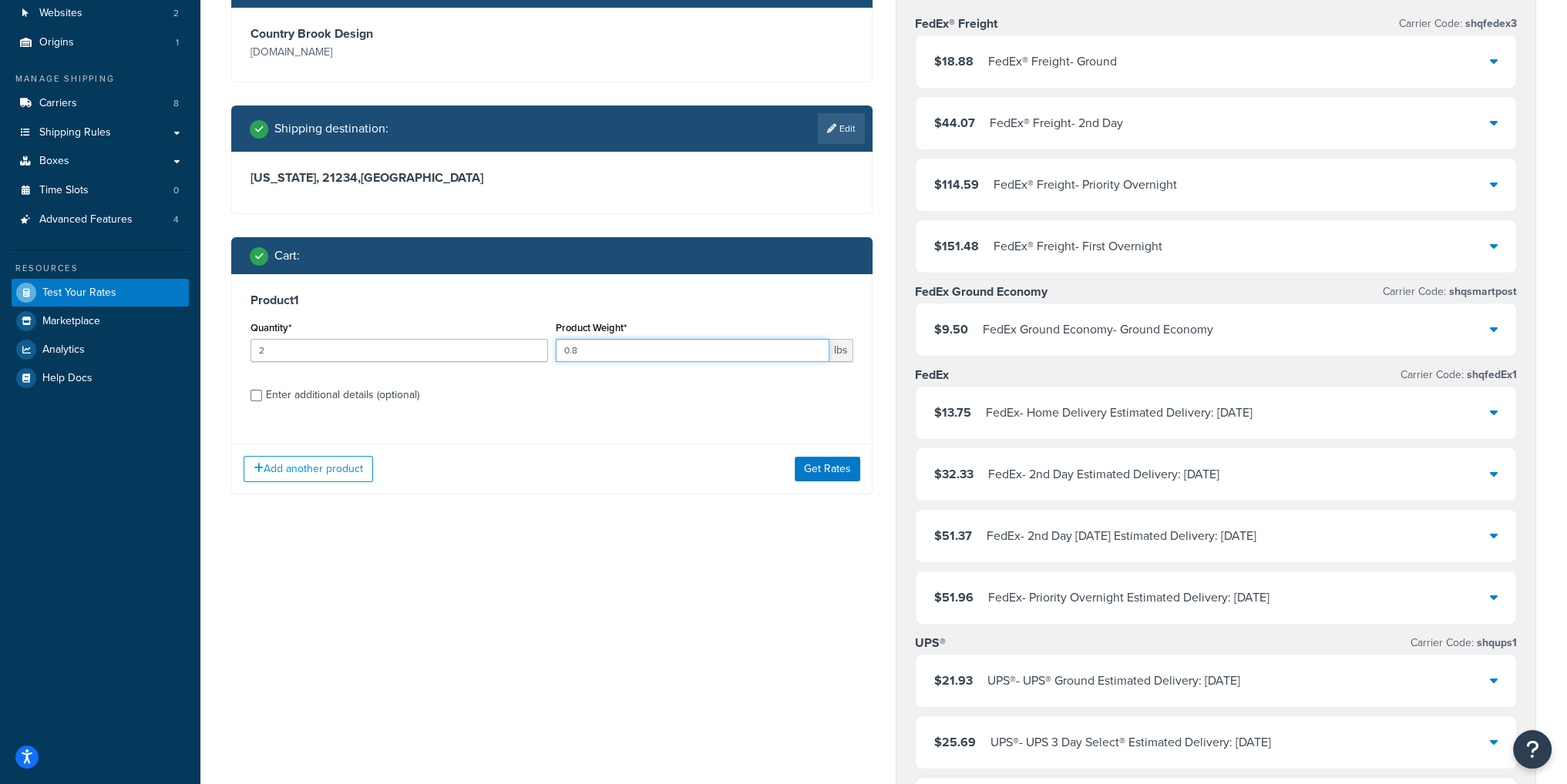
drag, startPoint x: 603, startPoint y: 346, endPoint x: 483, endPoint y: 338, distance: 120.3
click at [483, 338] on div "Quantity* 2 Product Weight* 0.8 lbs" at bounding box center [552, 345] width 610 height 56
type input "3.2"
click at [381, 398] on div "Enter additional details (optional)" at bounding box center [343, 395] width 154 height 21
click at [262, 398] on input "Enter additional details (optional)" at bounding box center [256, 396] width 11 height 11
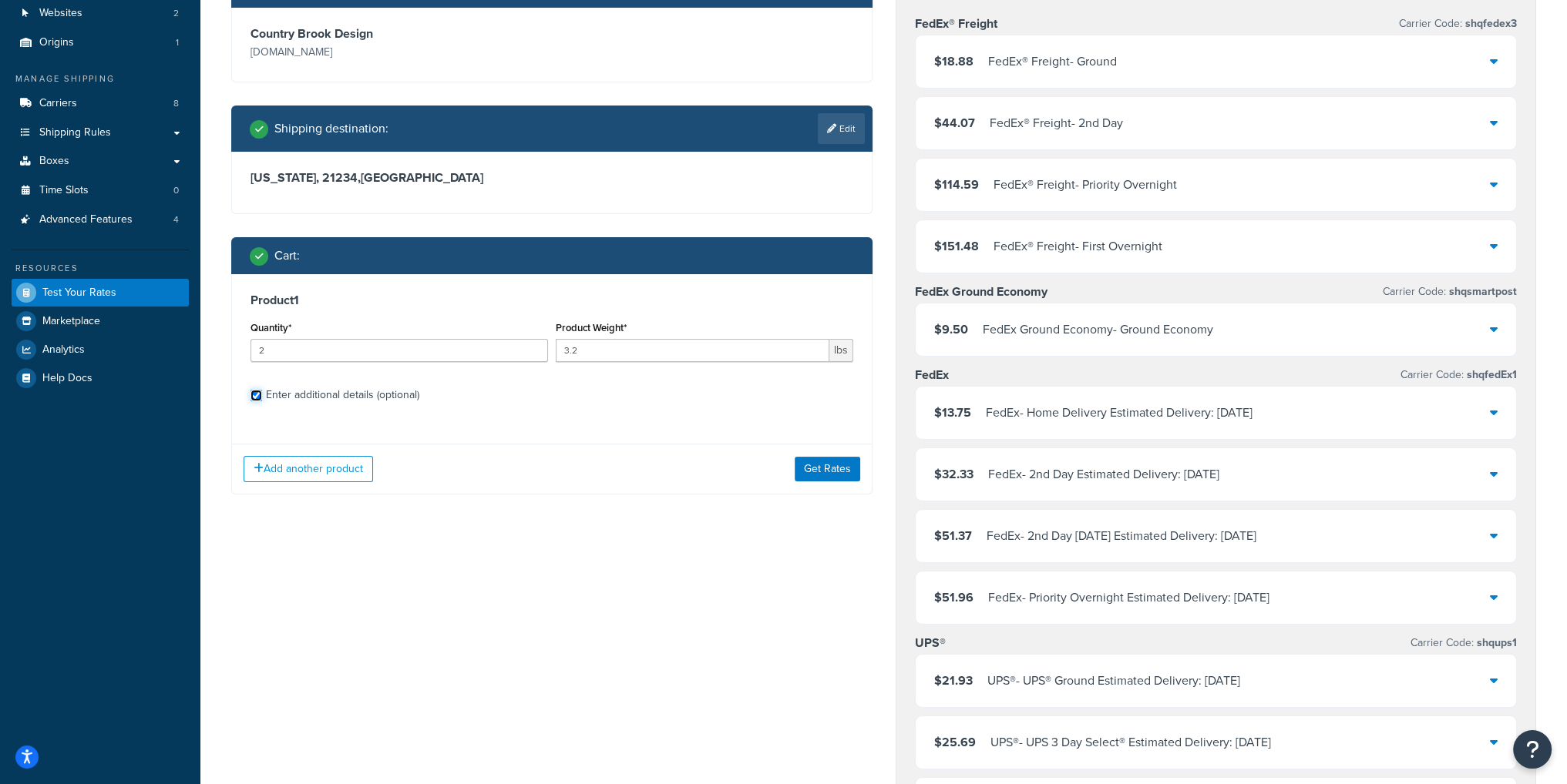
checkbox input "true"
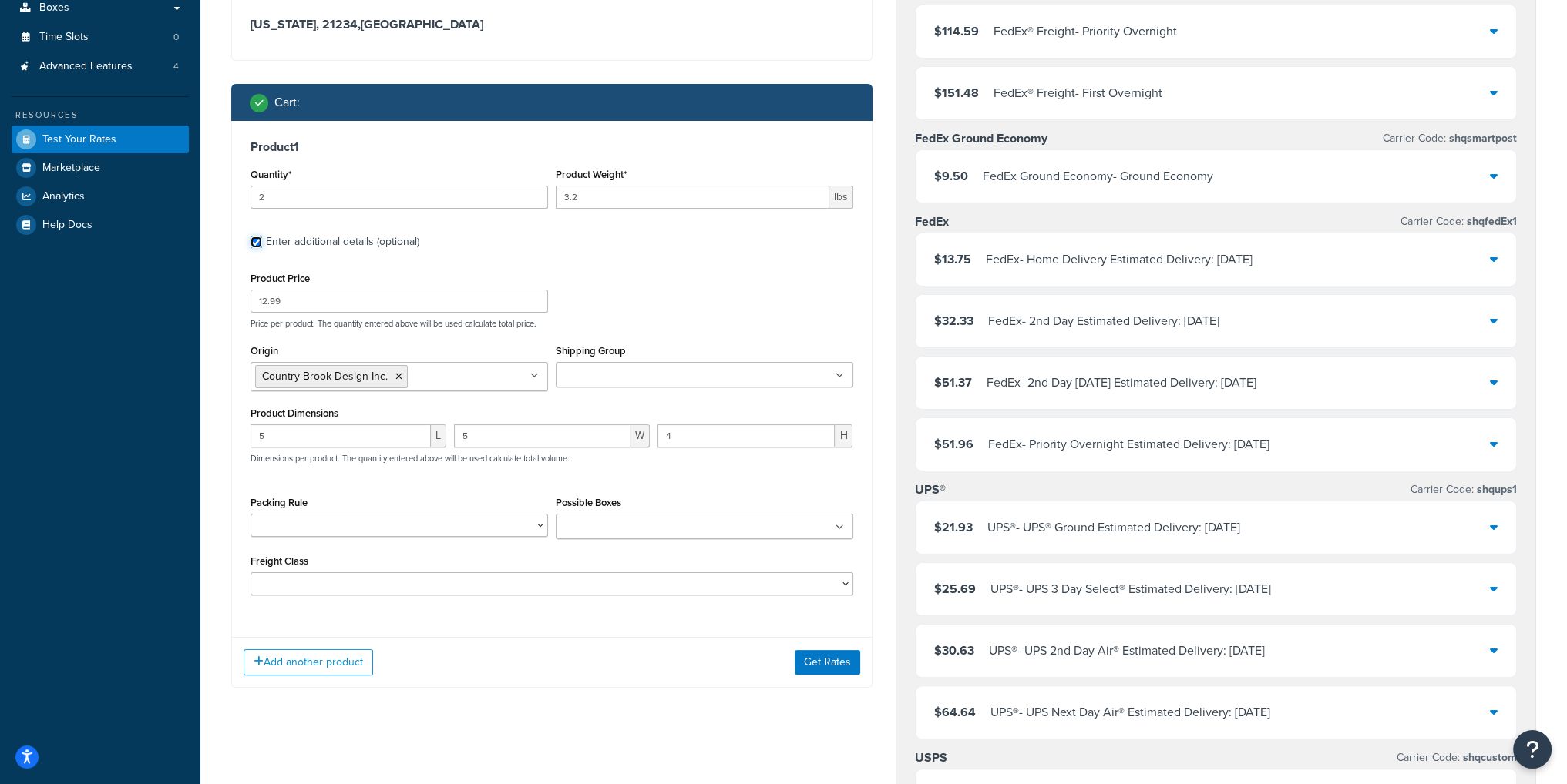
scroll to position [308, 0]
drag, startPoint x: 352, startPoint y: 433, endPoint x: 223, endPoint y: 430, distance: 129.0
click at [223, 430] on div "Ecommerce store : Edit Country Brook Design [DOMAIN_NAME] Shipping destination …" at bounding box center [552, 258] width 664 height 903
type input "8"
type input "10.25"
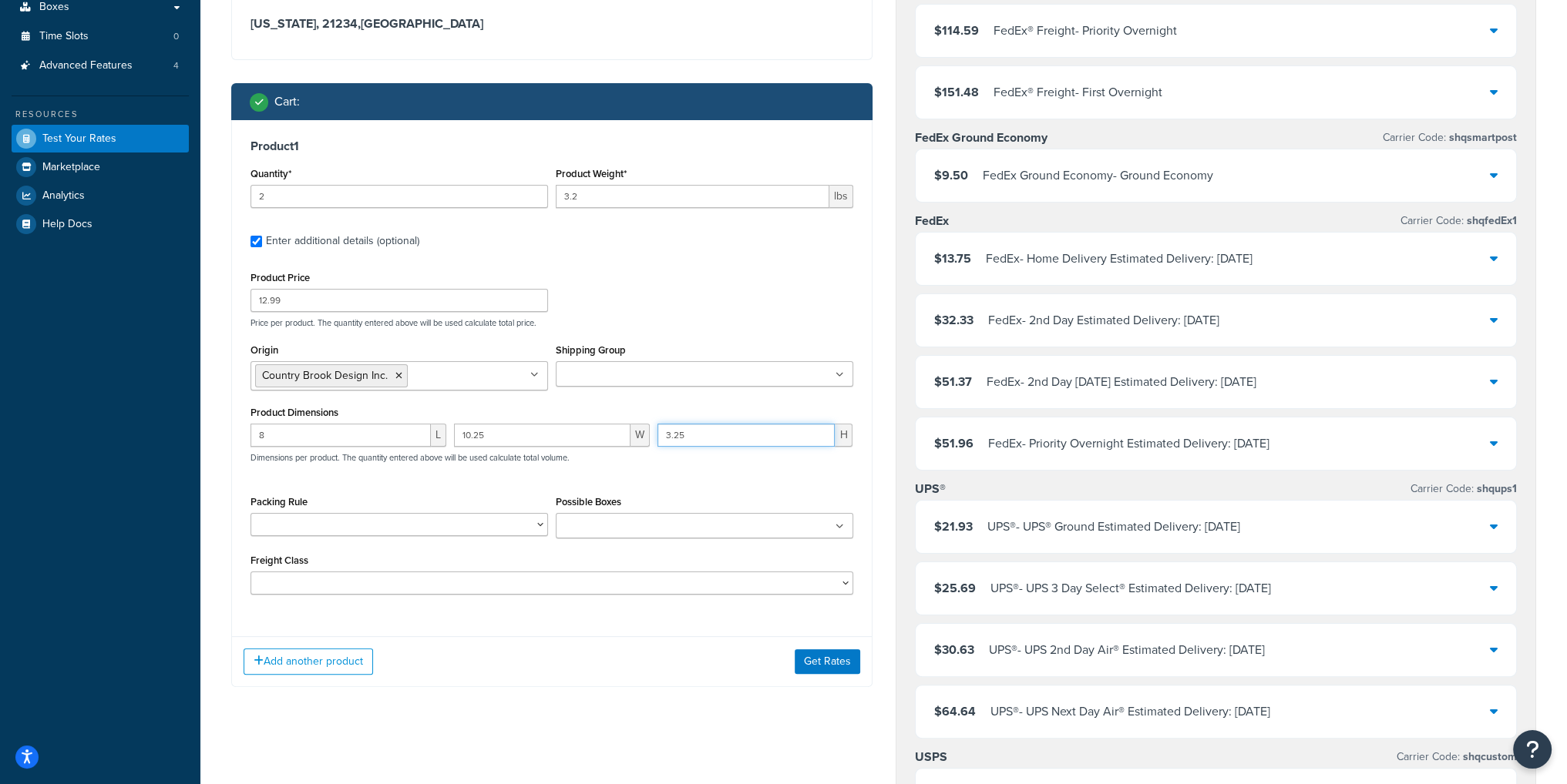
type input "3.25"
drag, startPoint x: 299, startPoint y: 297, endPoint x: 102, endPoint y: 293, distance: 197.0
click at [102, 293] on div "Dashboard Scope: Live Basic Setup Websites 2 Origins 1 Manage Shipping Carriers…" at bounding box center [784, 662] width 1567 height 1941
type input "29.99"
click at [828, 662] on button "Get Rates" at bounding box center [828, 661] width 65 height 25
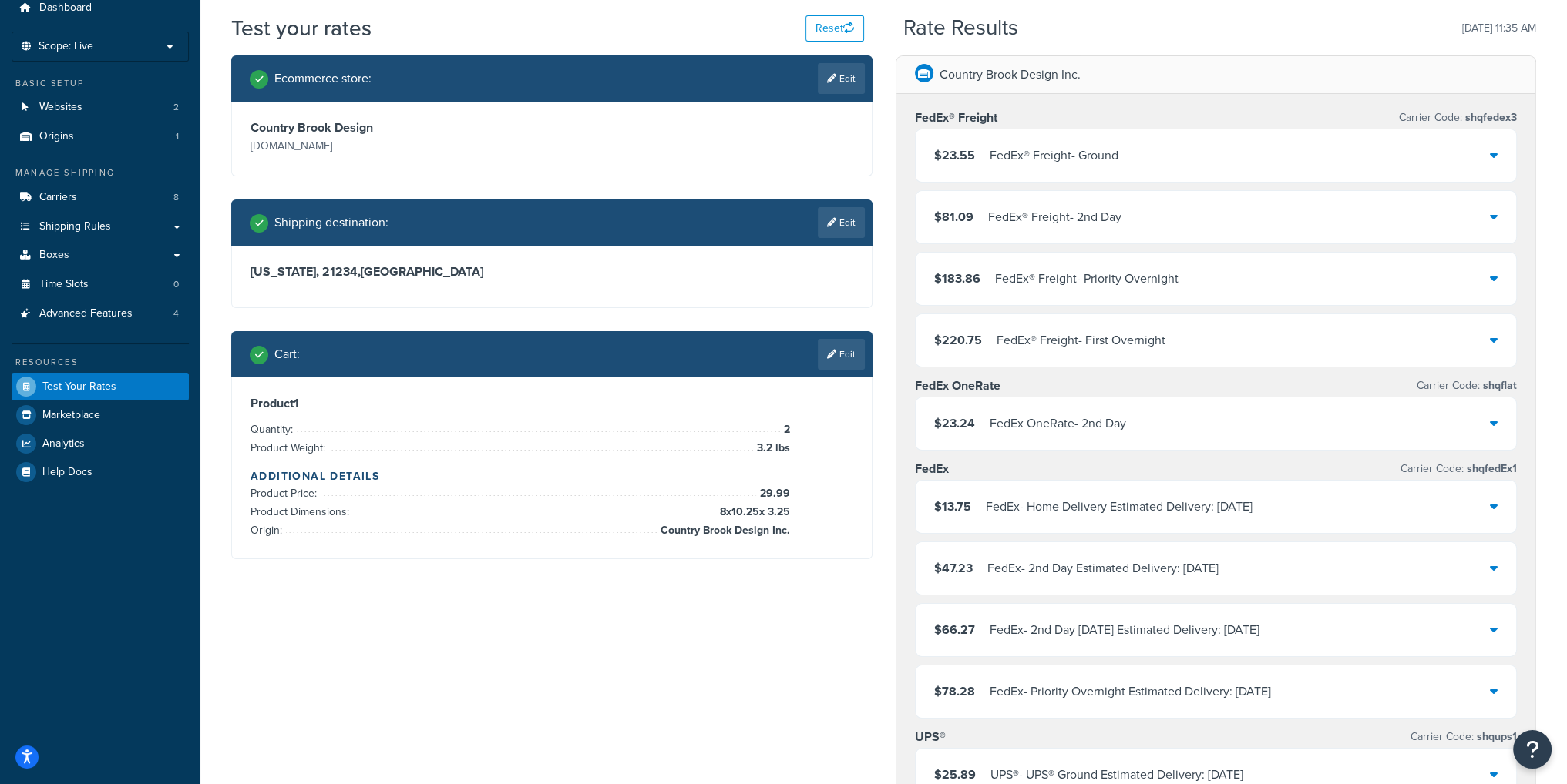
scroll to position [0, 0]
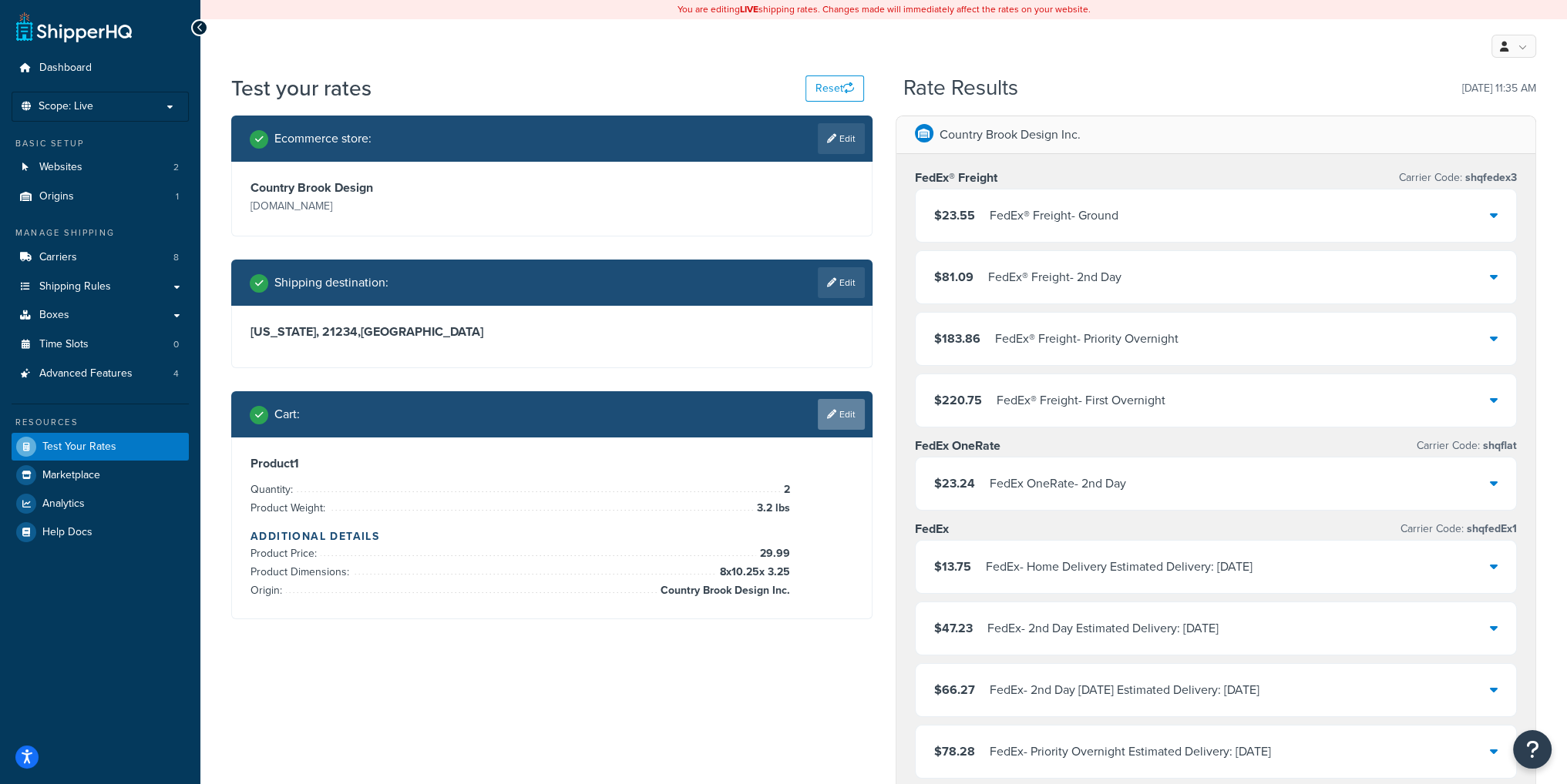
click at [832, 413] on icon at bounding box center [831, 414] width 9 height 9
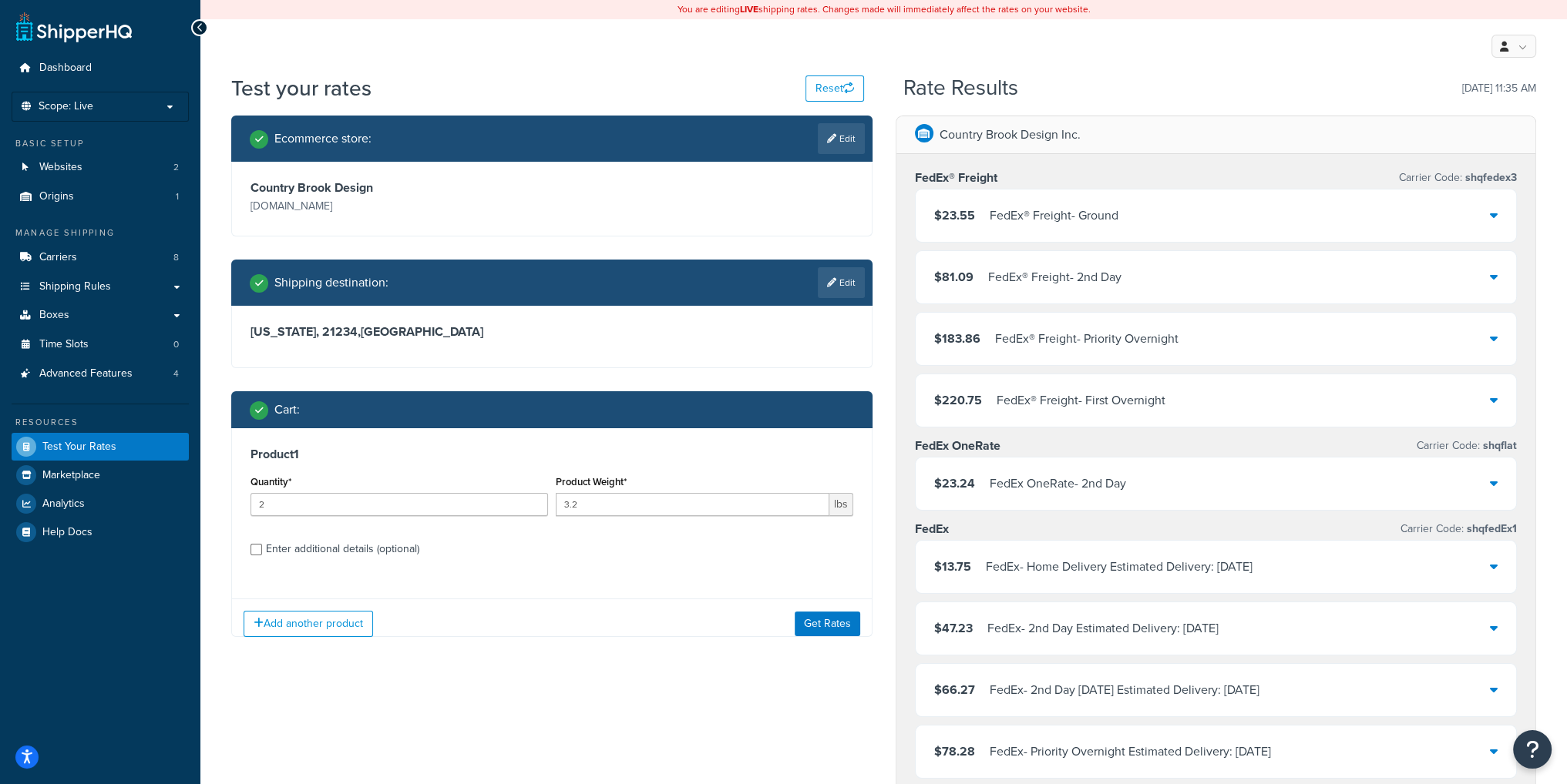
scroll to position [154, 0]
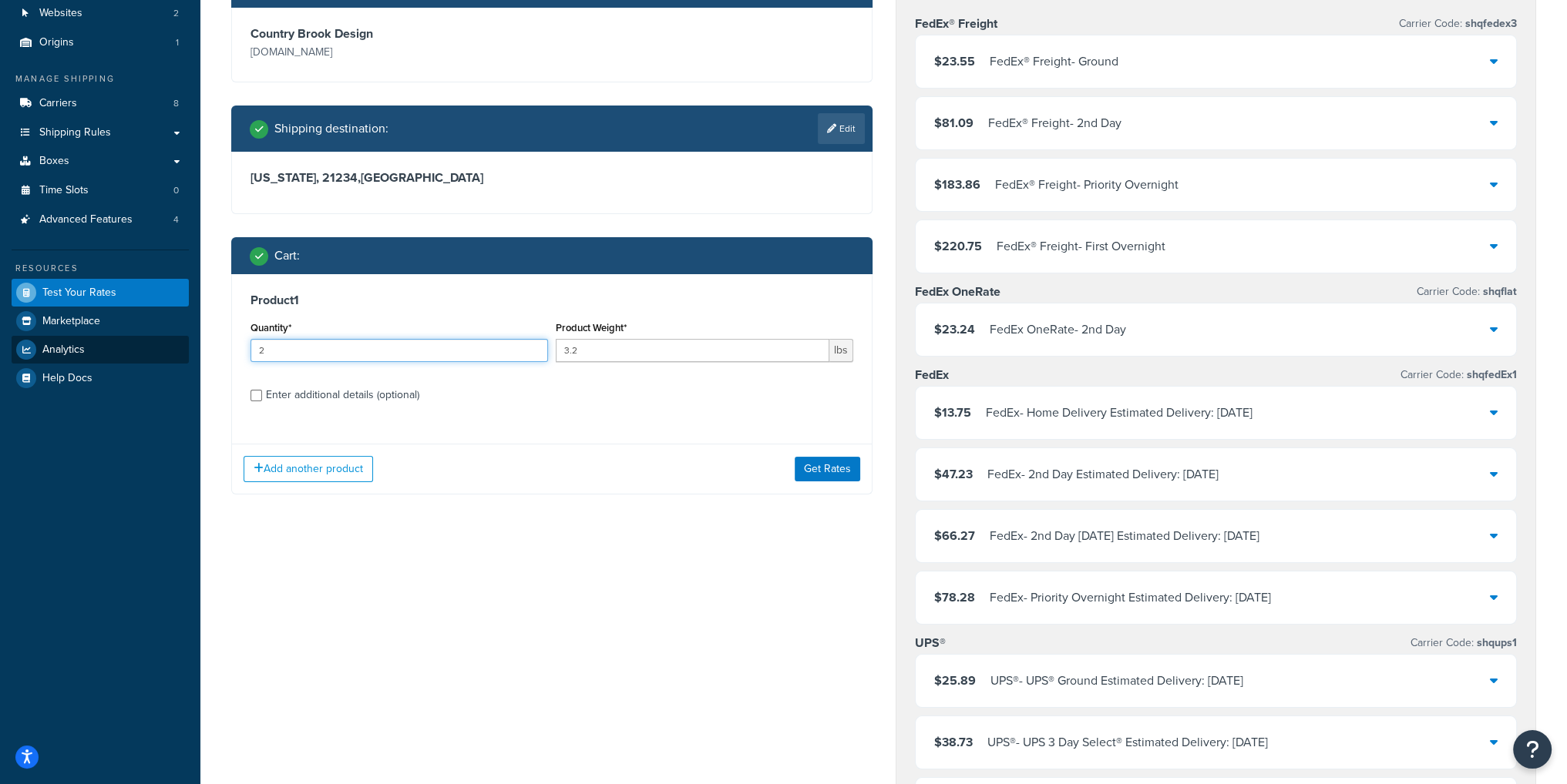
drag, startPoint x: 379, startPoint y: 352, endPoint x: 159, endPoint y: 358, distance: 220.1
type input "5"
click at [826, 466] on button "Get Rates" at bounding box center [828, 469] width 65 height 25
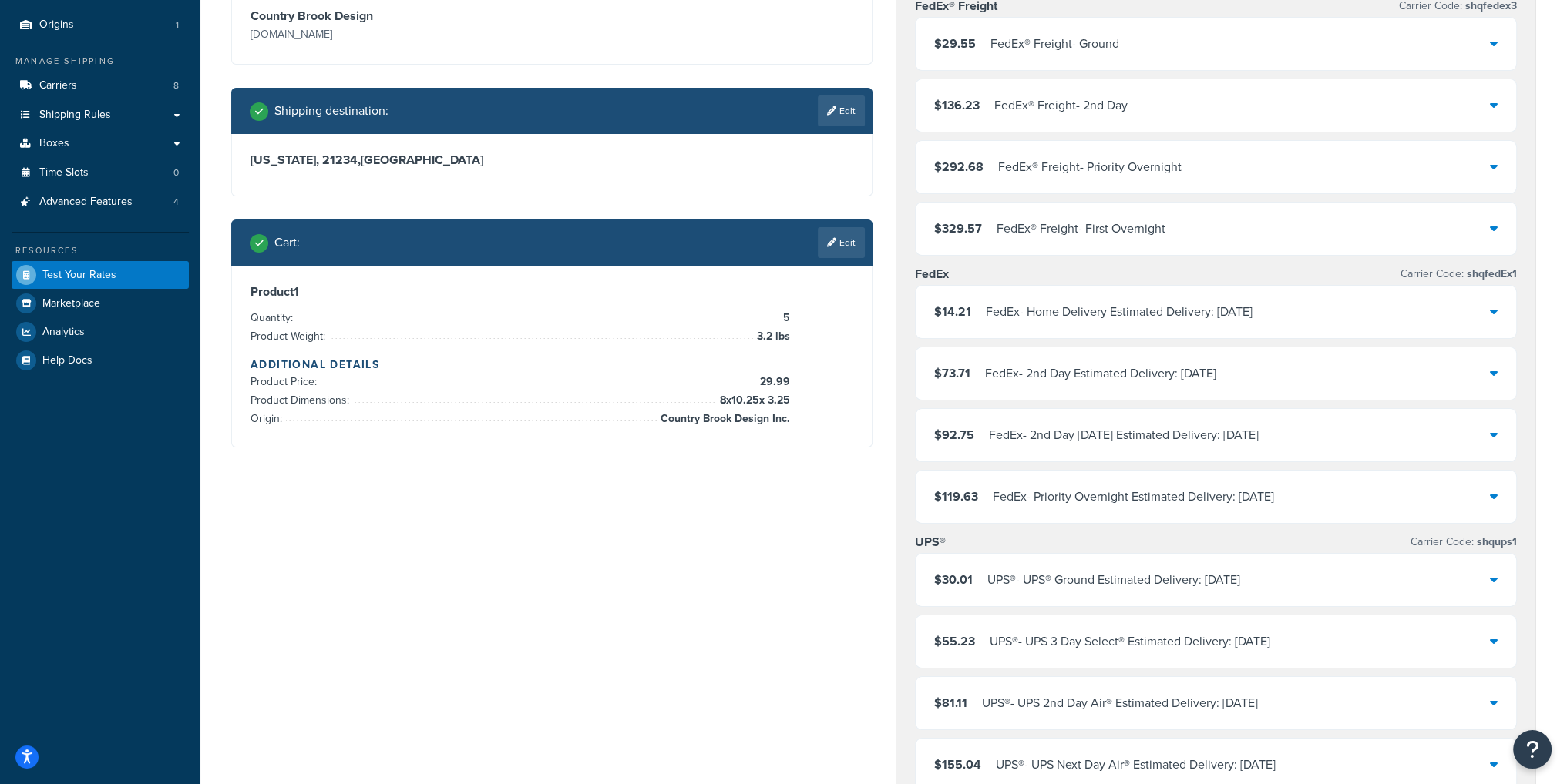
scroll to position [0, 0]
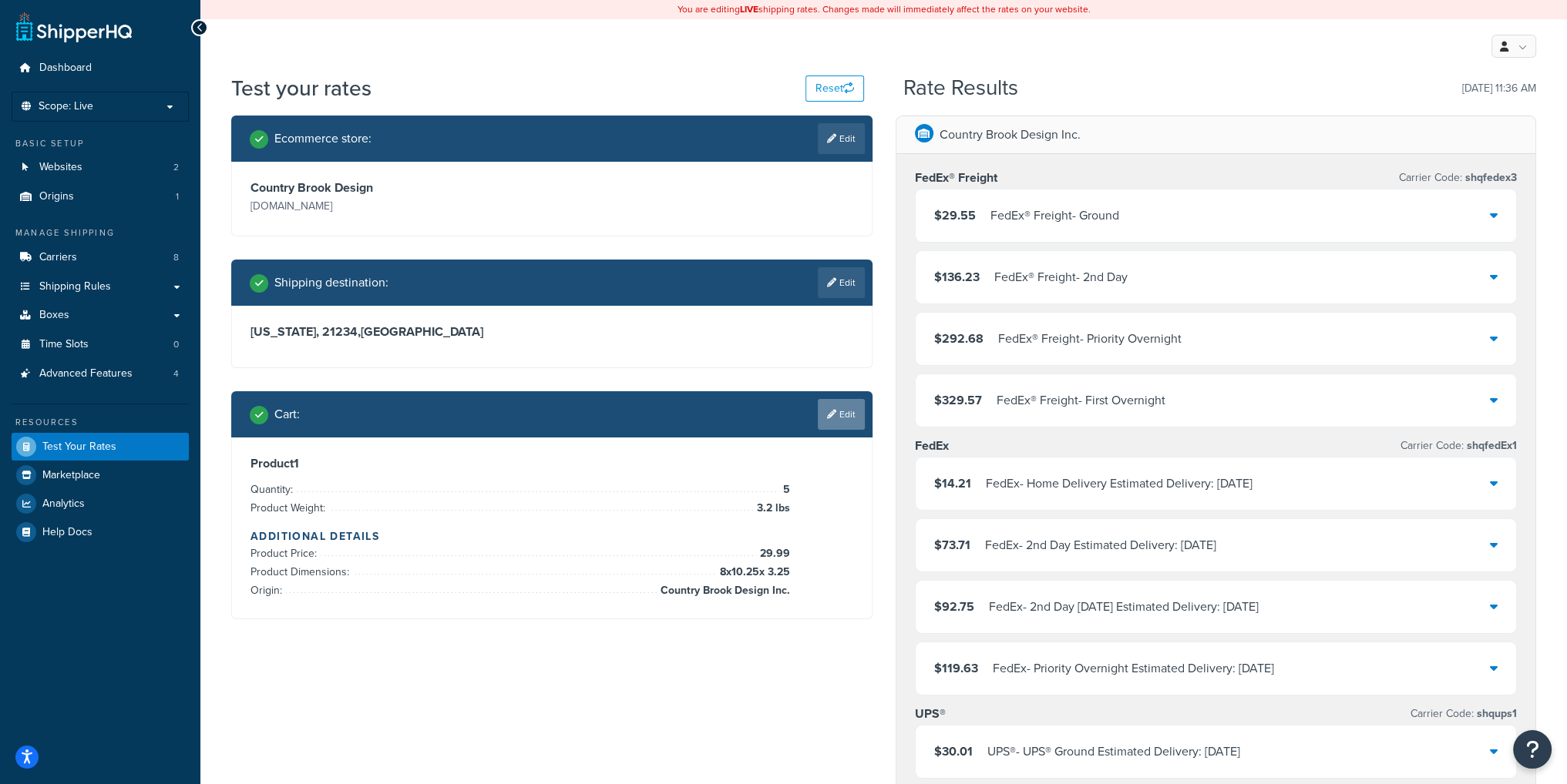
click at [836, 408] on link "Edit" at bounding box center [841, 414] width 47 height 31
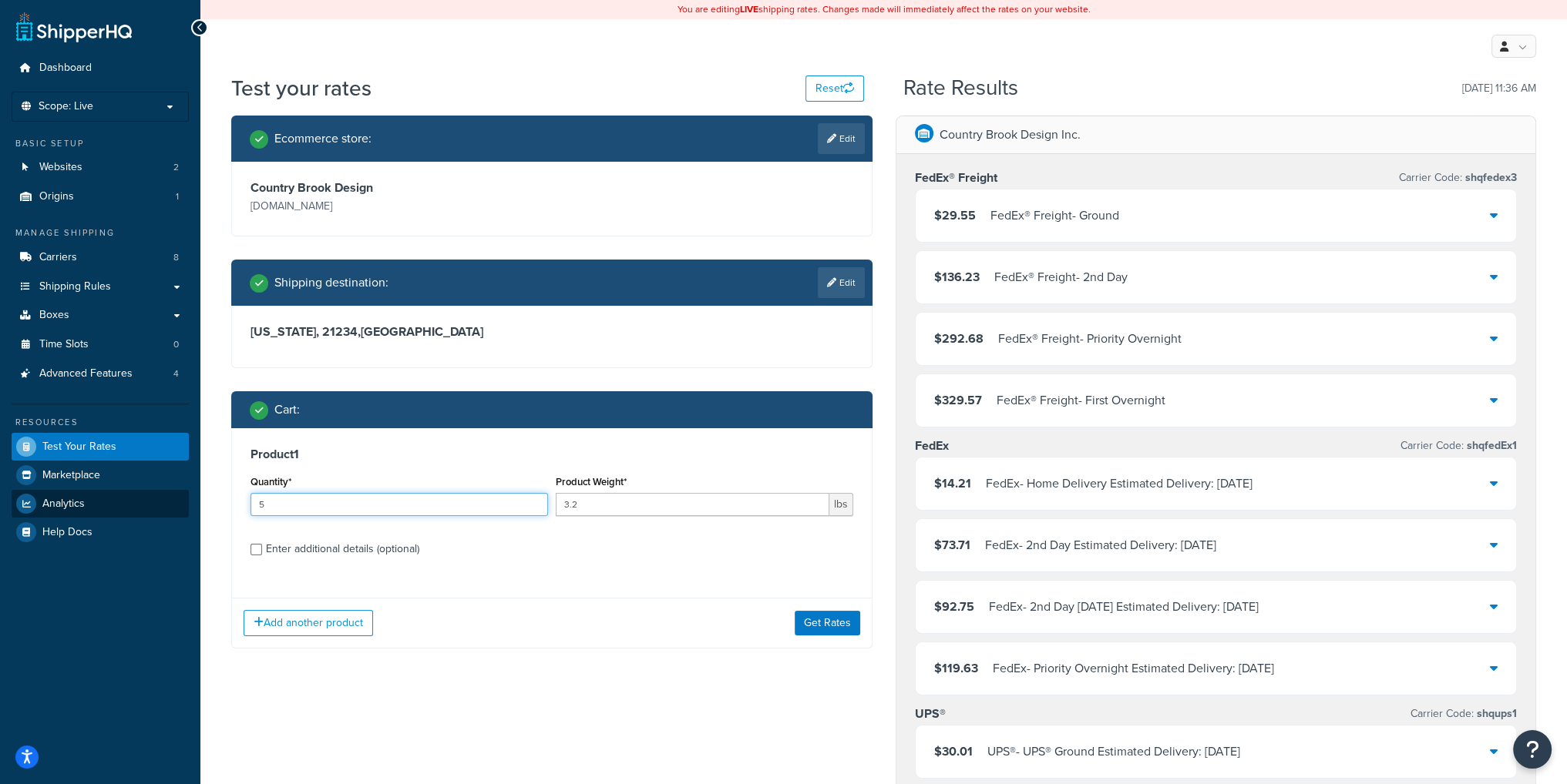
drag, startPoint x: 309, startPoint y: 500, endPoint x: 162, endPoint y: 505, distance: 147.1
type input "4"
click at [821, 627] on button "Get Rates" at bounding box center [828, 623] width 65 height 25
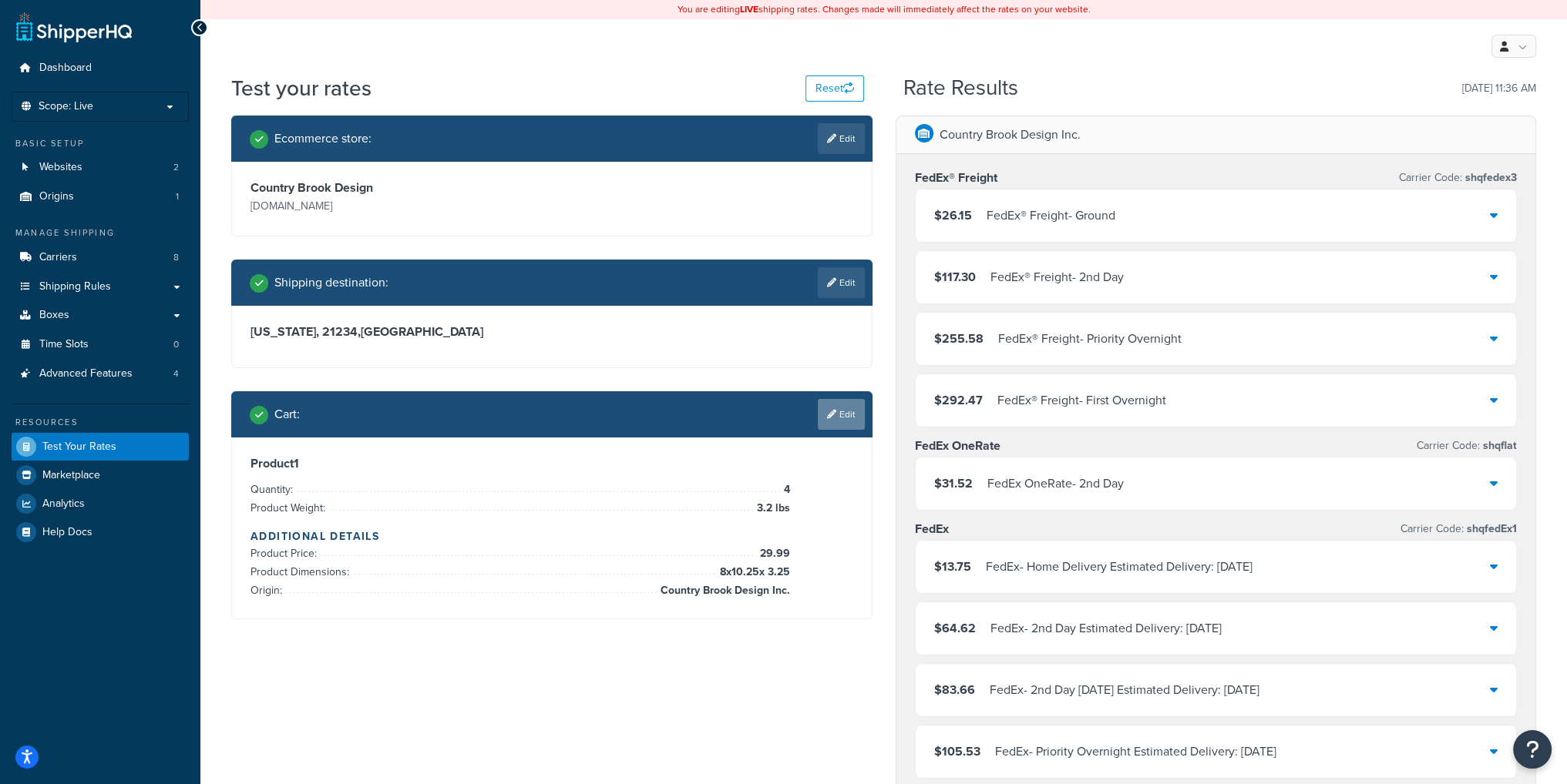
click at [838, 411] on link "Edit" at bounding box center [841, 414] width 47 height 31
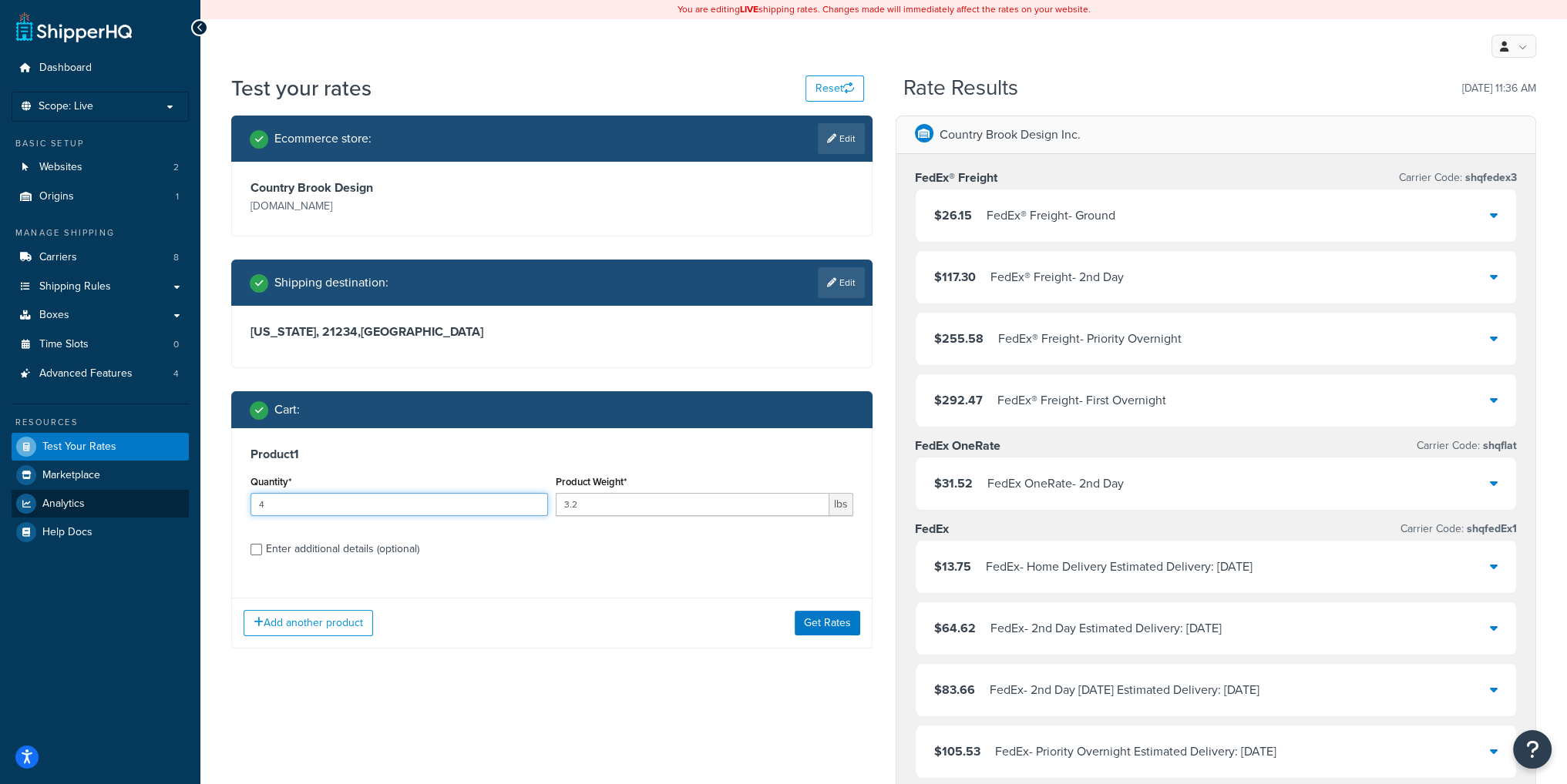
drag, startPoint x: 253, startPoint y: 504, endPoint x: 54, endPoint y: 504, distance: 199.0
type input "3"
click at [824, 625] on button "Get Rates" at bounding box center [828, 623] width 65 height 25
